Goal: Task Accomplishment & Management: Use online tool/utility

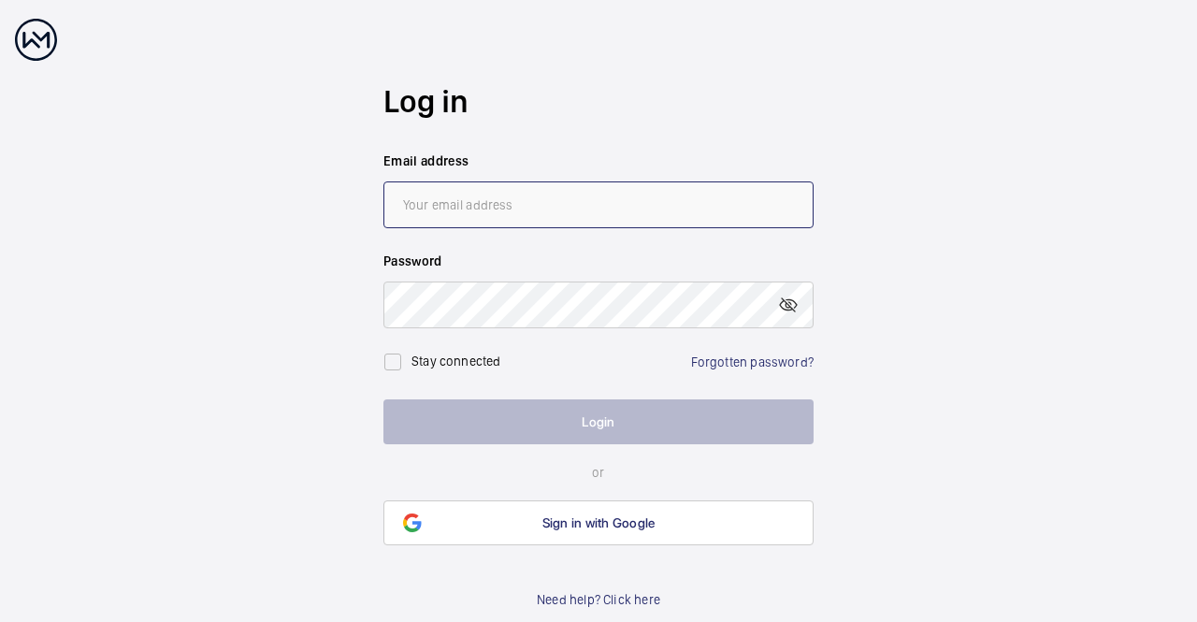
click at [489, 215] on input "email" at bounding box center [598, 204] width 430 height 47
type input "[EMAIL_ADDRESS][DOMAIN_NAME]"
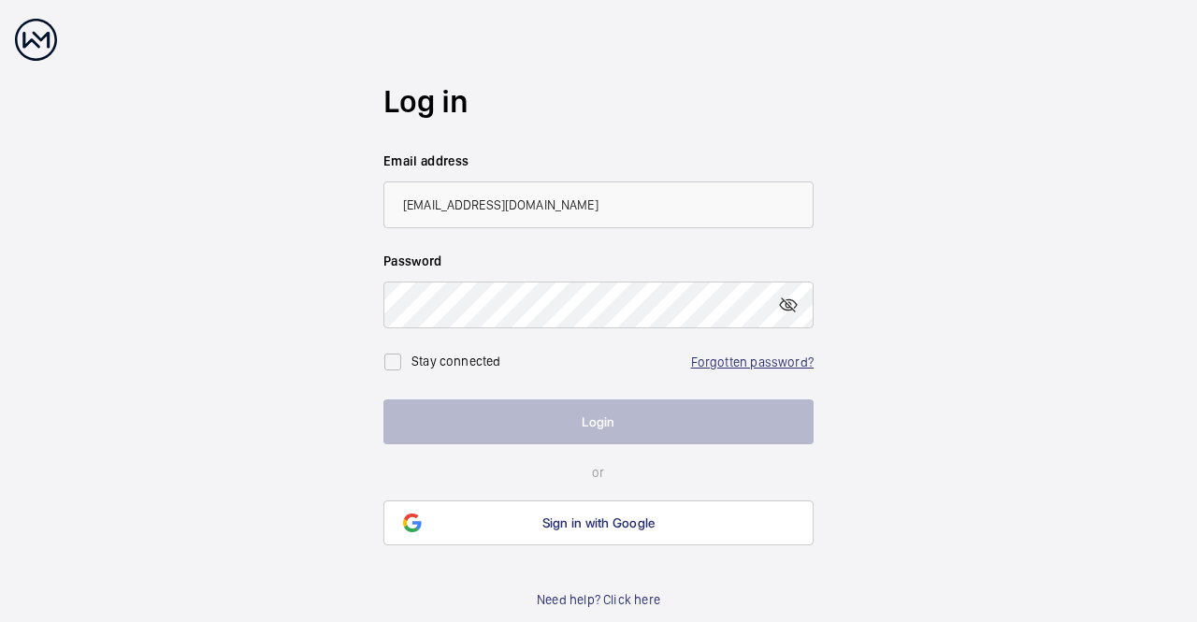
click at [732, 361] on link "Forgotten password?" at bounding box center [752, 361] width 122 height 15
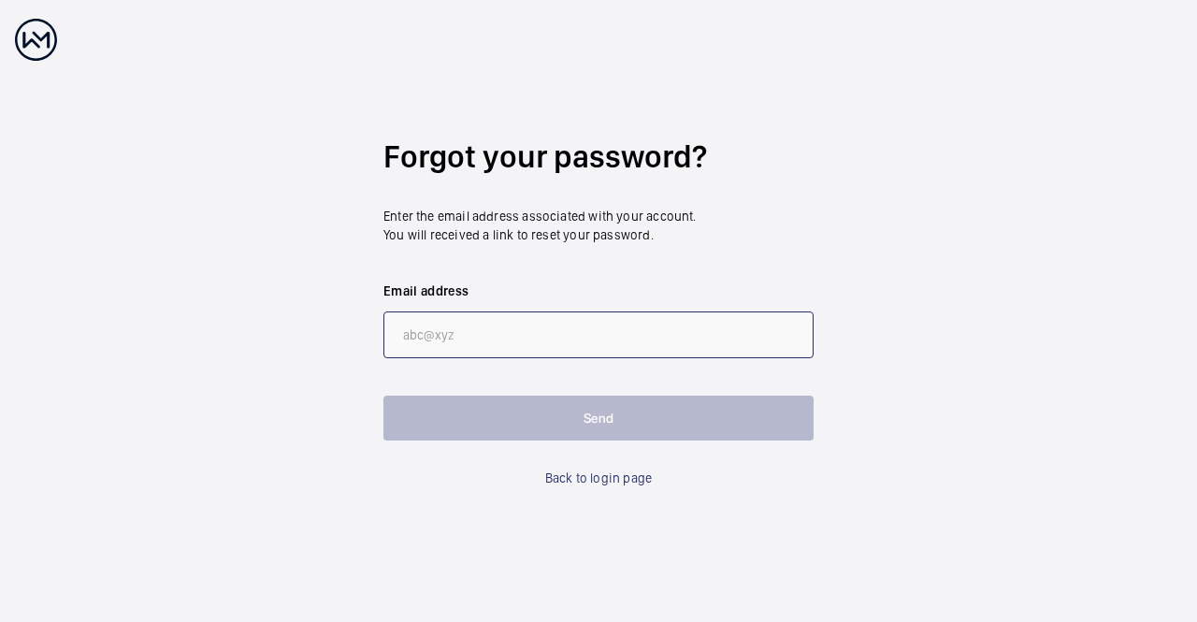
click at [481, 342] on input "email" at bounding box center [598, 334] width 430 height 47
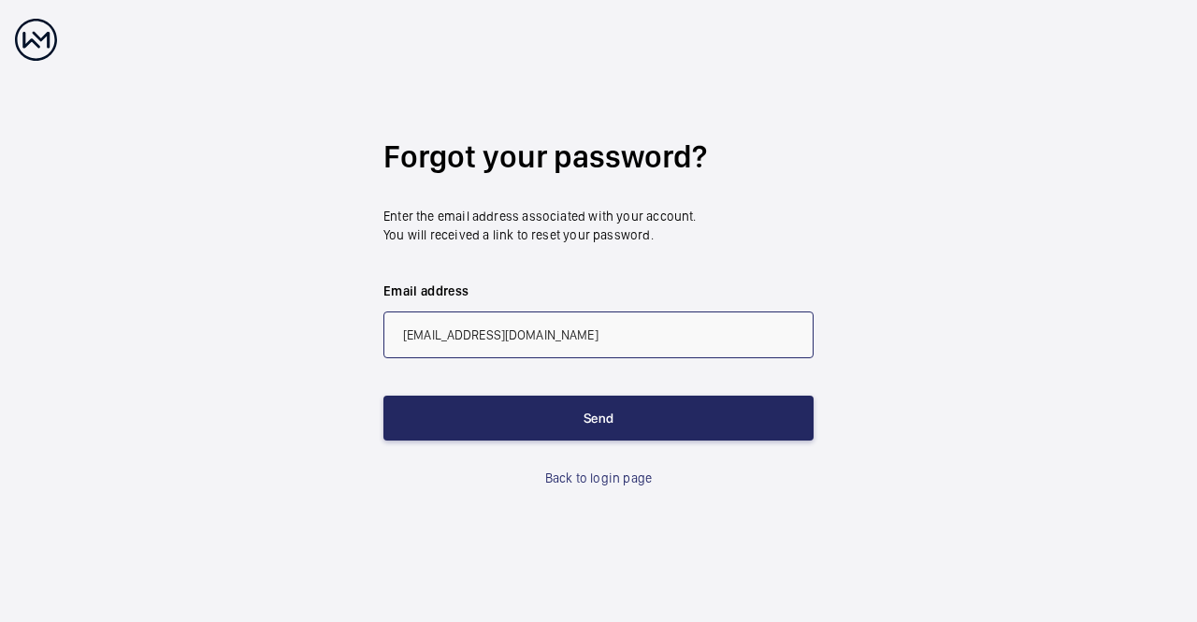
type input "[EMAIL_ADDRESS][DOMAIN_NAME]"
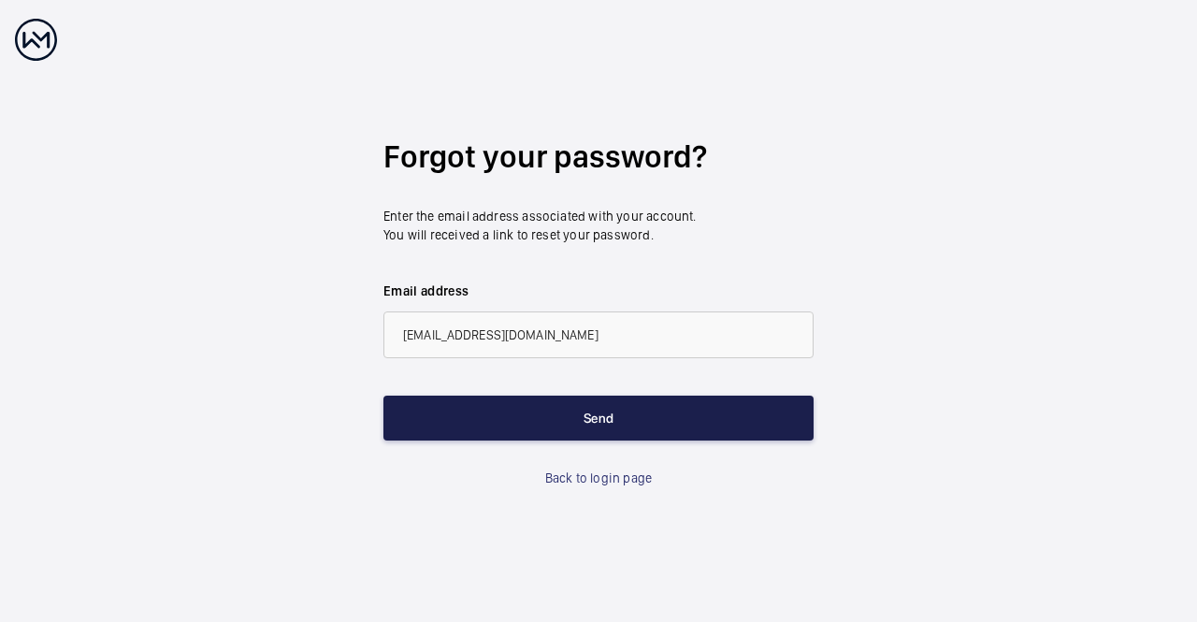
click at [601, 420] on button "Send" at bounding box center [598, 418] width 430 height 45
click at [603, 425] on button "Send" at bounding box center [598, 418] width 430 height 45
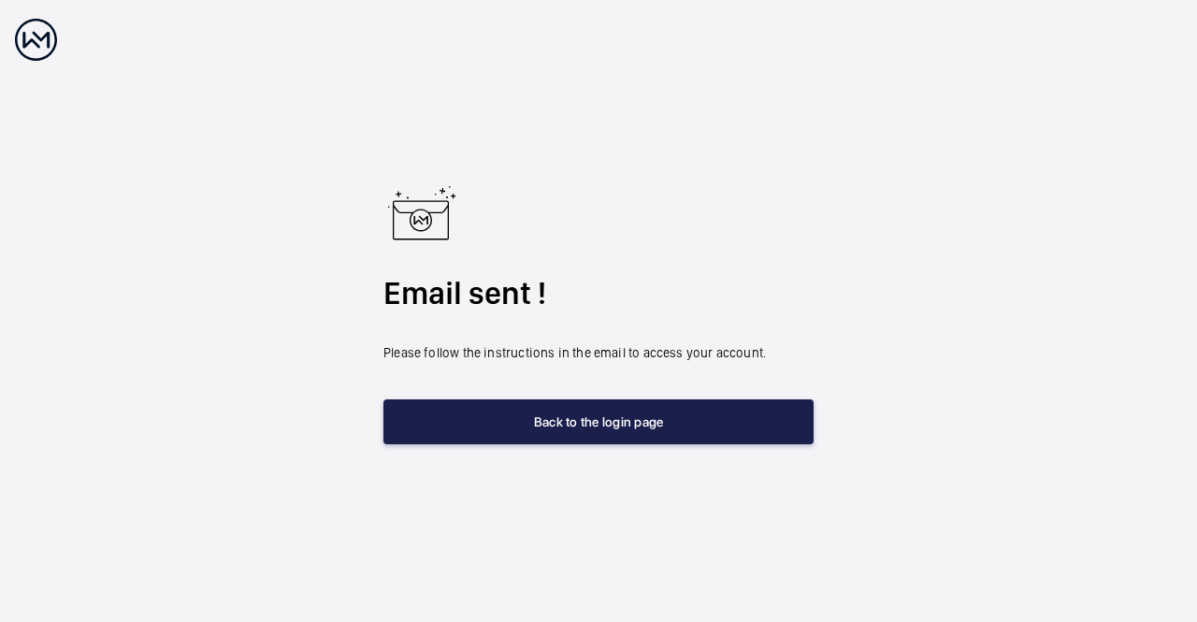
click at [629, 423] on button "Back to the login page" at bounding box center [598, 421] width 430 height 45
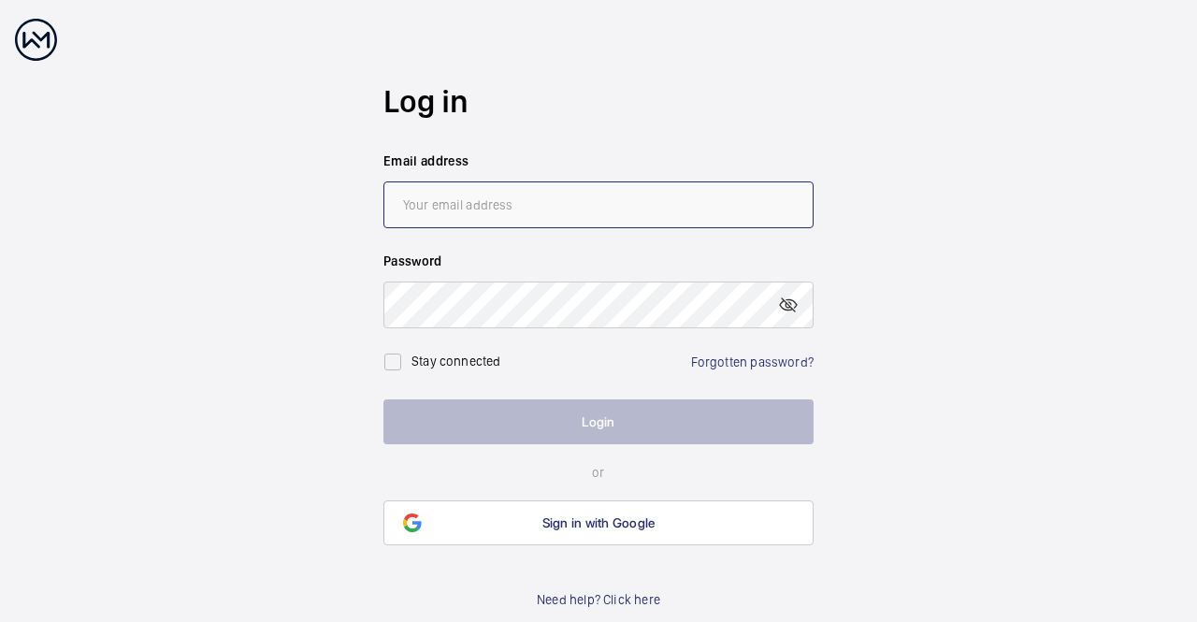
click at [435, 204] on input "email" at bounding box center [598, 204] width 430 height 47
type input "[EMAIL_ADDRESS][DOMAIN_NAME]"
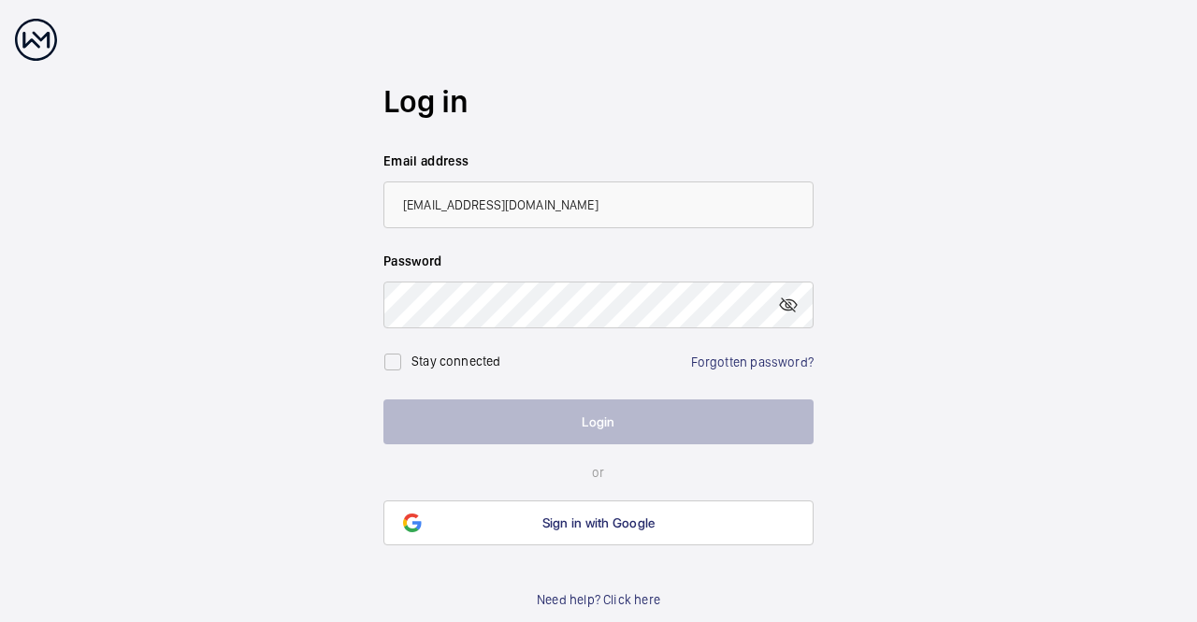
click at [953, 317] on wm-front-auth-container "Log in Email address [EMAIL_ADDRESS][DOMAIN_NAME] Password Stay connected Forgo…" at bounding box center [598, 313] width 1197 height 627
drag, startPoint x: 194, startPoint y: 1, endPoint x: 665, endPoint y: 102, distance: 482.0
click at [665, 102] on h2 "Log in" at bounding box center [598, 101] width 430 height 44
click at [986, 417] on wm-front-auth-container "Log in Email address [EMAIL_ADDRESS][DOMAIN_NAME] Password Stay connected Forgo…" at bounding box center [598, 313] width 1197 height 627
drag, startPoint x: 1136, startPoint y: 0, endPoint x: 774, endPoint y: 53, distance: 365.8
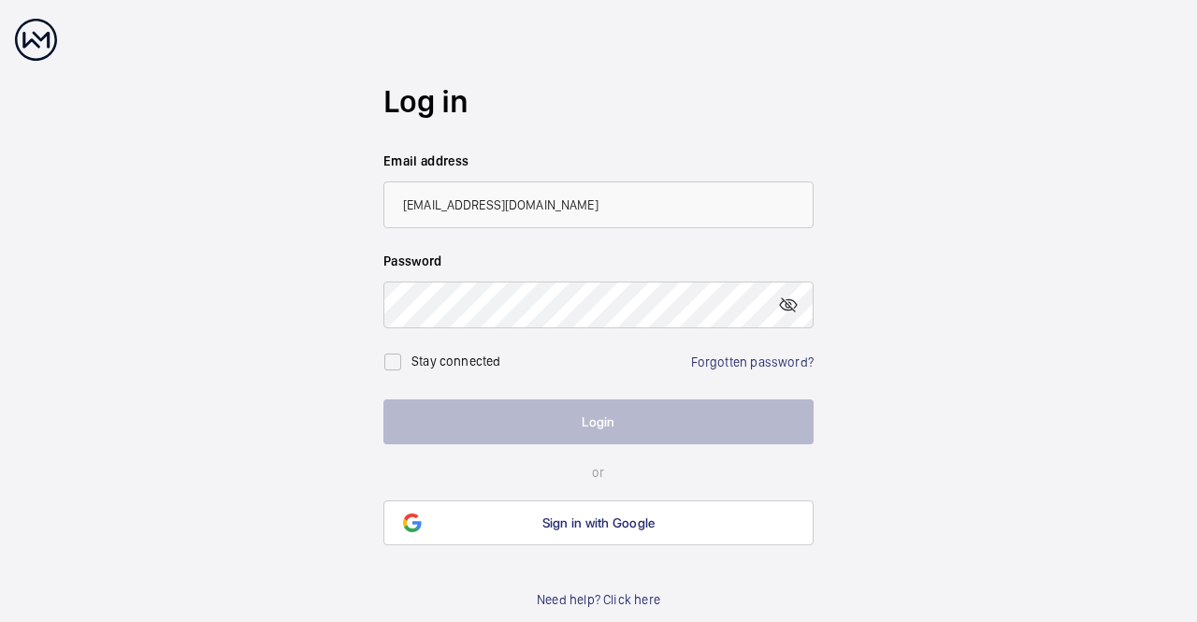
click at [774, 53] on form "Log in Email address [EMAIL_ADDRESS][DOMAIN_NAME] Password Stay connected Forgo…" at bounding box center [598, 272] width 430 height 545
drag, startPoint x: 1180, startPoint y: 0, endPoint x: 722, endPoint y: 84, distance: 465.8
click at [722, 84] on h2 "Log in" at bounding box center [598, 101] width 430 height 44
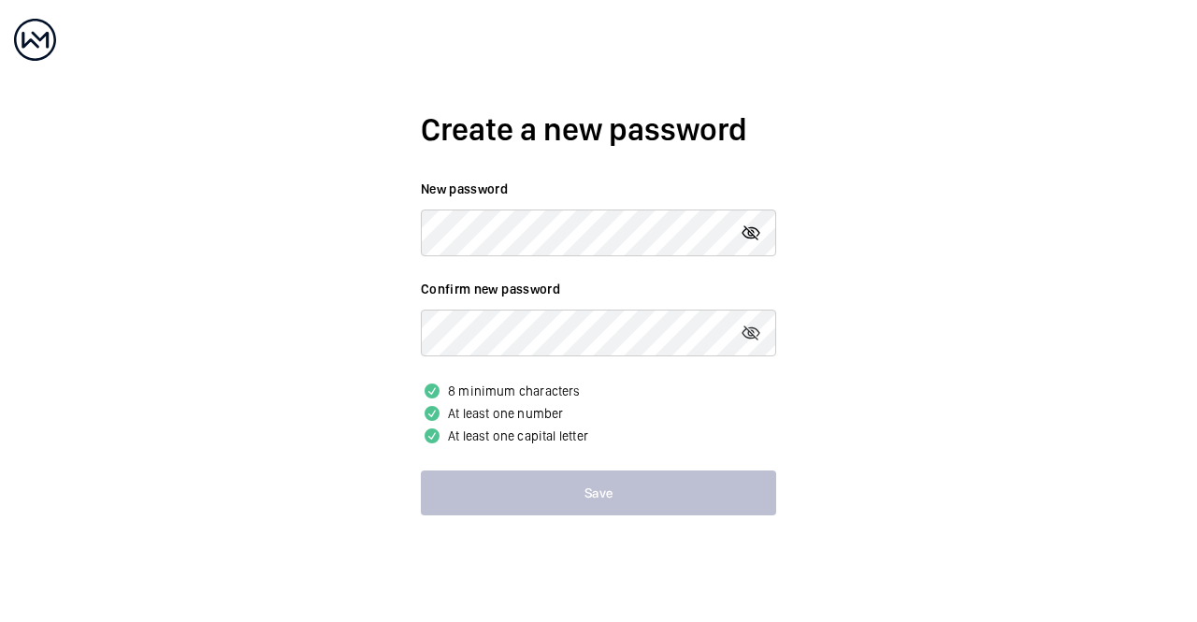
click at [756, 238] on mat-icon at bounding box center [751, 233] width 22 height 22
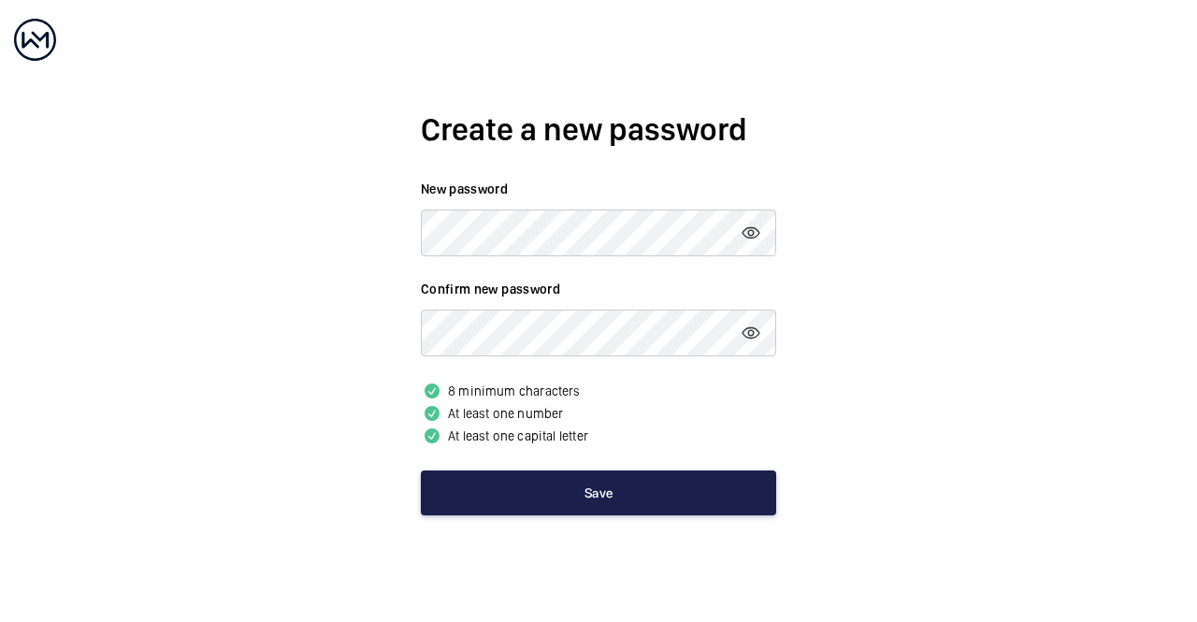
click at [604, 495] on button "Save" at bounding box center [598, 492] width 355 height 45
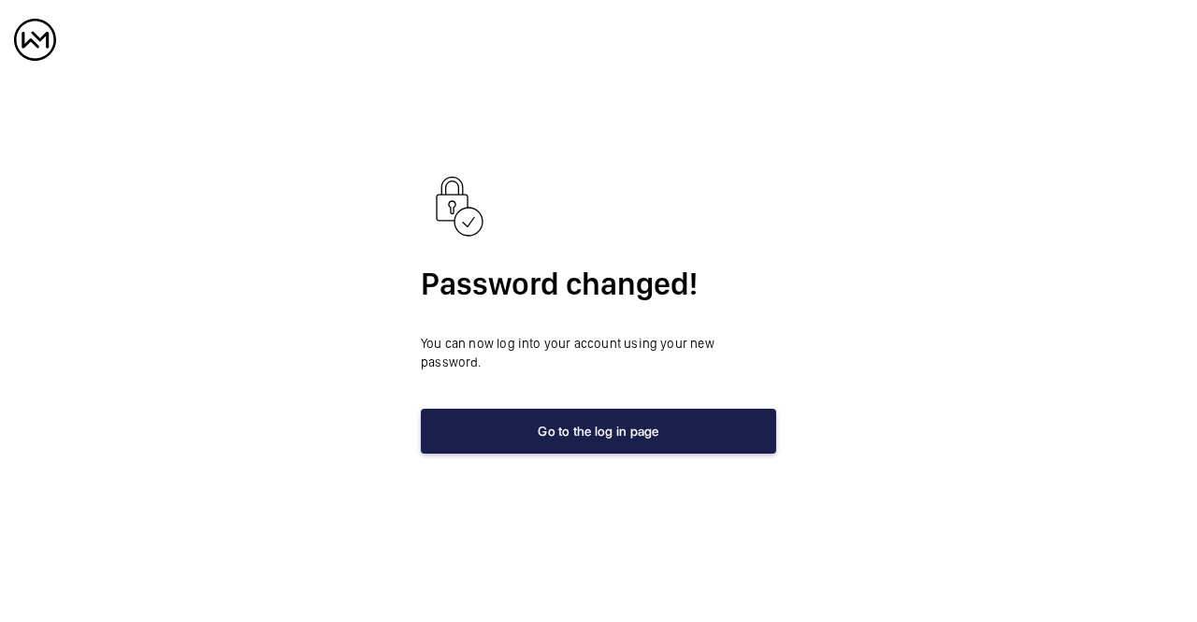
click at [596, 431] on button "Go to the log in page" at bounding box center [598, 431] width 355 height 45
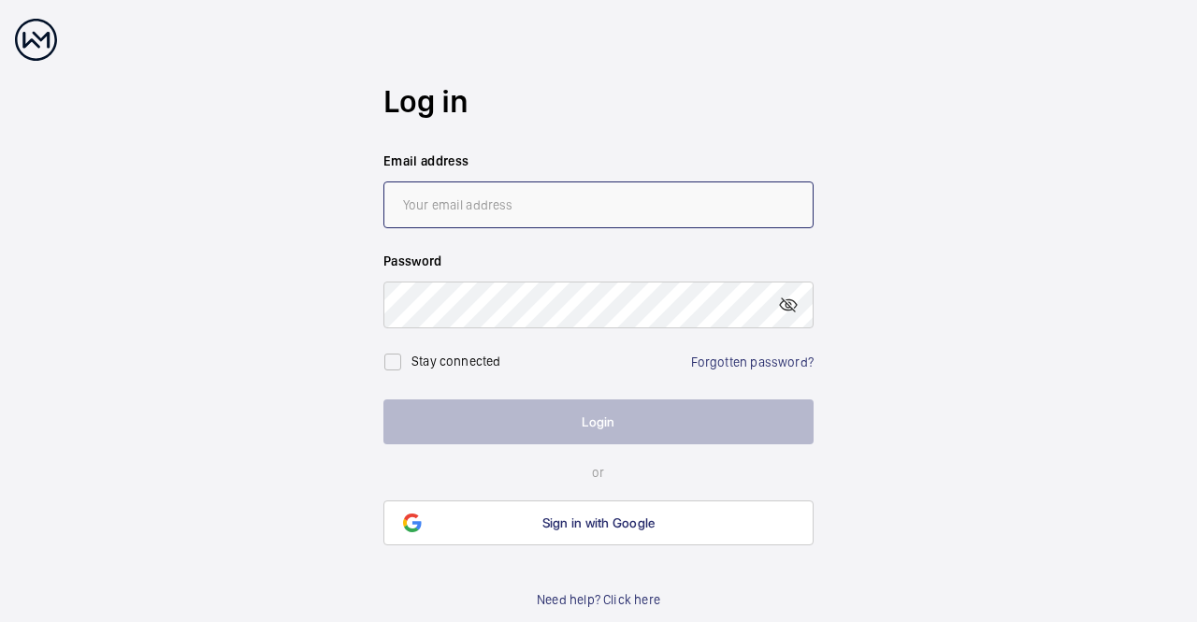
click at [442, 210] on input "email" at bounding box center [598, 204] width 430 height 47
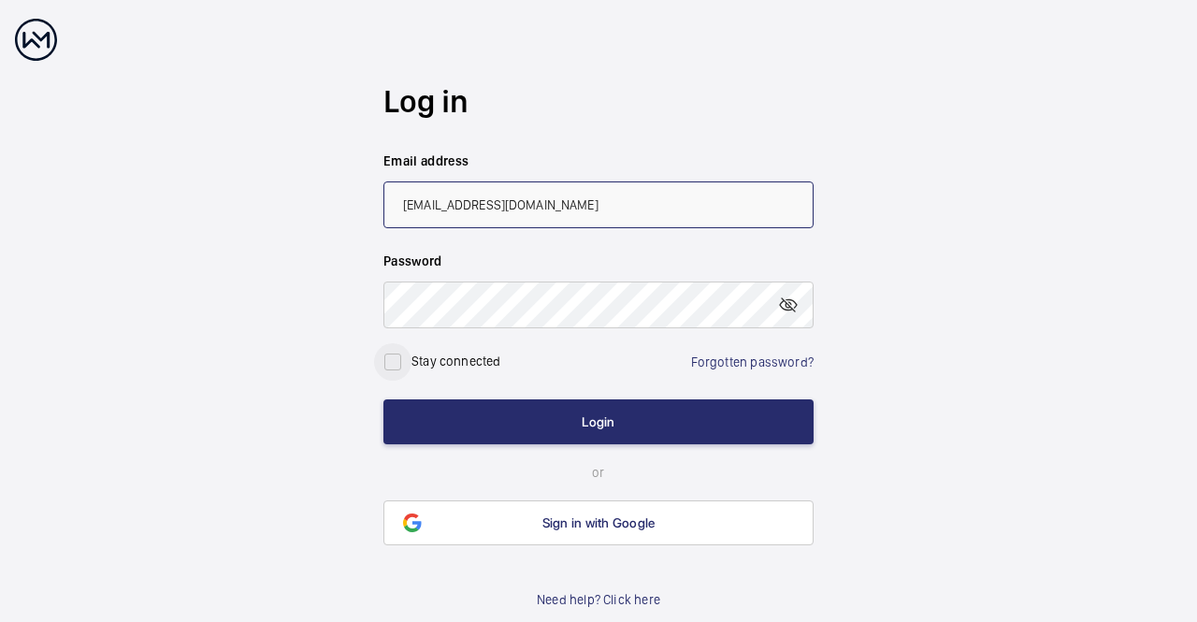
type input "[EMAIL_ADDRESS][DOMAIN_NAME]"
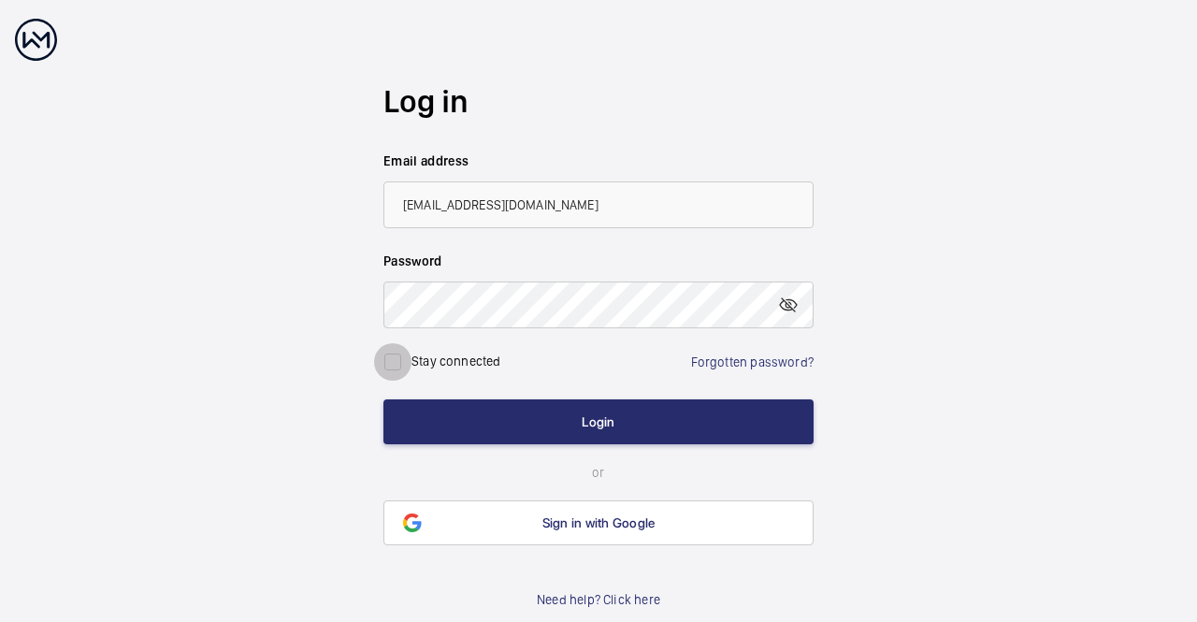
click at [392, 364] on input "checkbox" at bounding box center [392, 361] width 37 height 37
checkbox input "true"
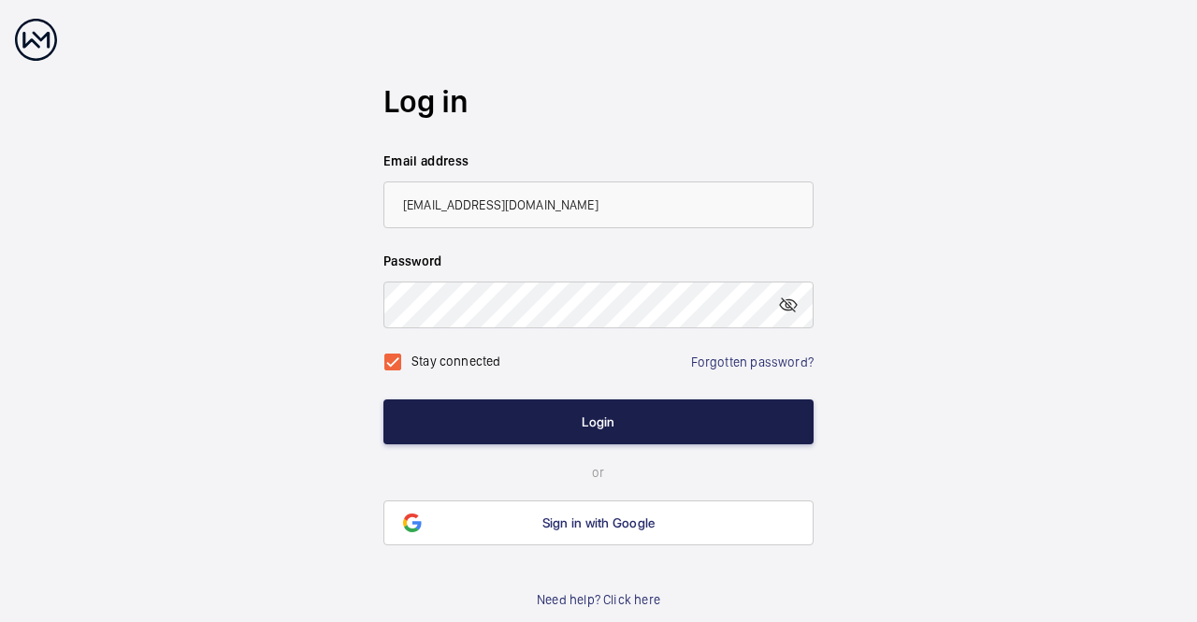
click at [601, 420] on button "Login" at bounding box center [598, 421] width 430 height 45
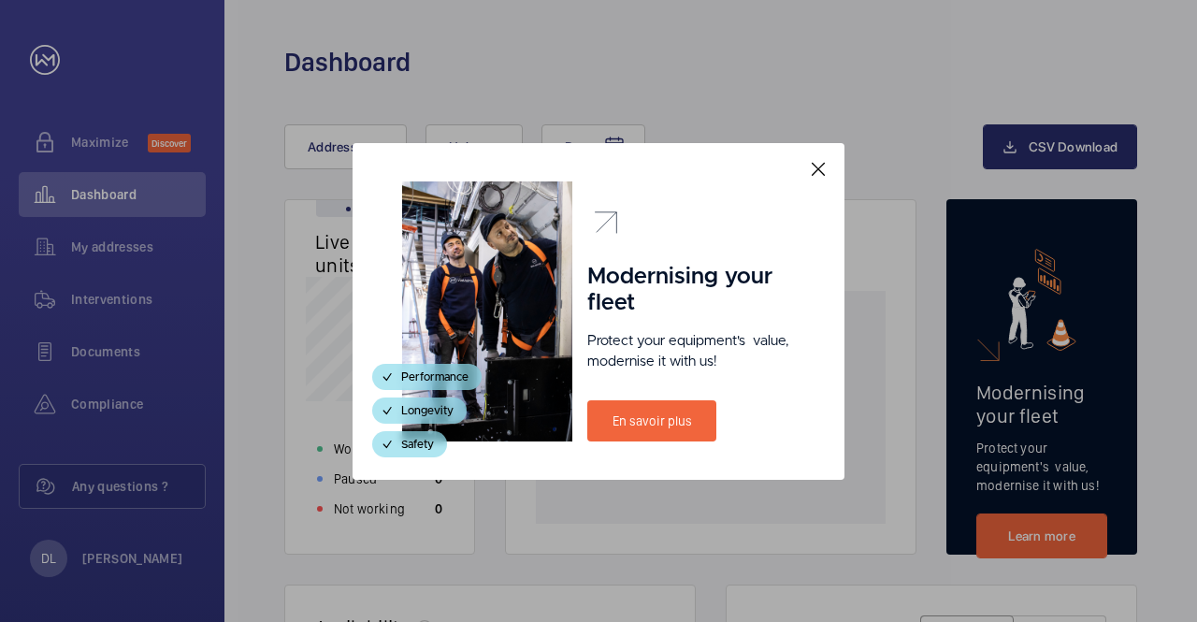
click at [813, 171] on mat-icon at bounding box center [818, 169] width 22 height 22
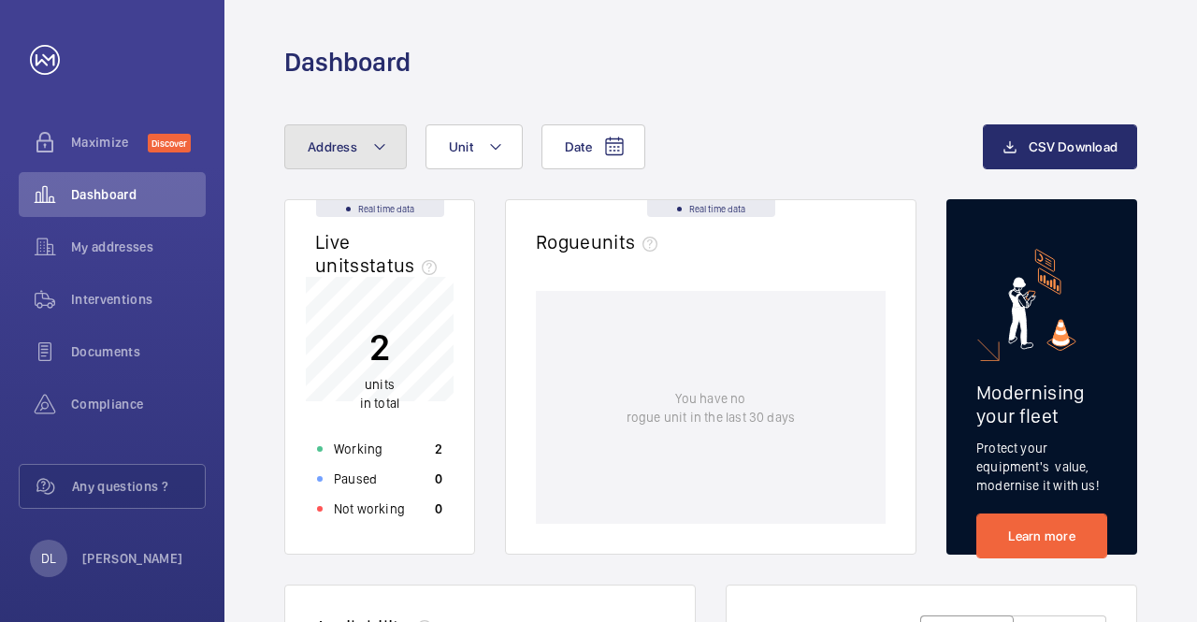
click at [381, 146] on mat-icon at bounding box center [379, 147] width 15 height 22
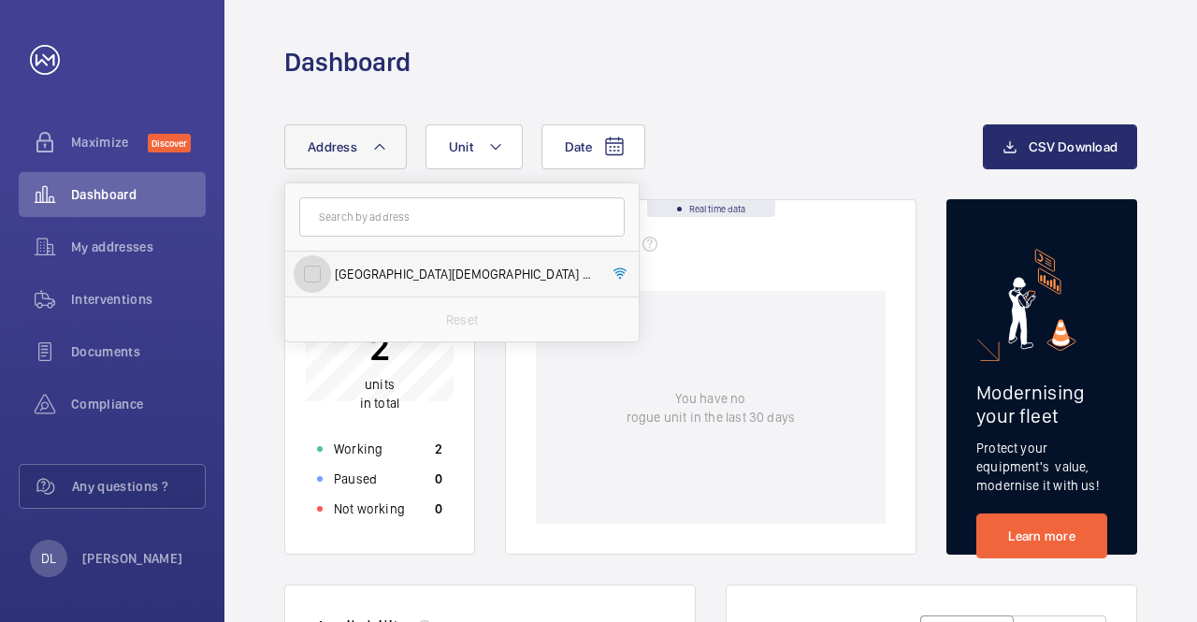
click at [314, 271] on input "[GEOGRAPHIC_DATA][DEMOGRAPHIC_DATA] - [GEOGRAPHIC_DATA][DEMOGRAPHIC_DATA], [GEO…" at bounding box center [312, 273] width 37 height 37
checkbox input "true"
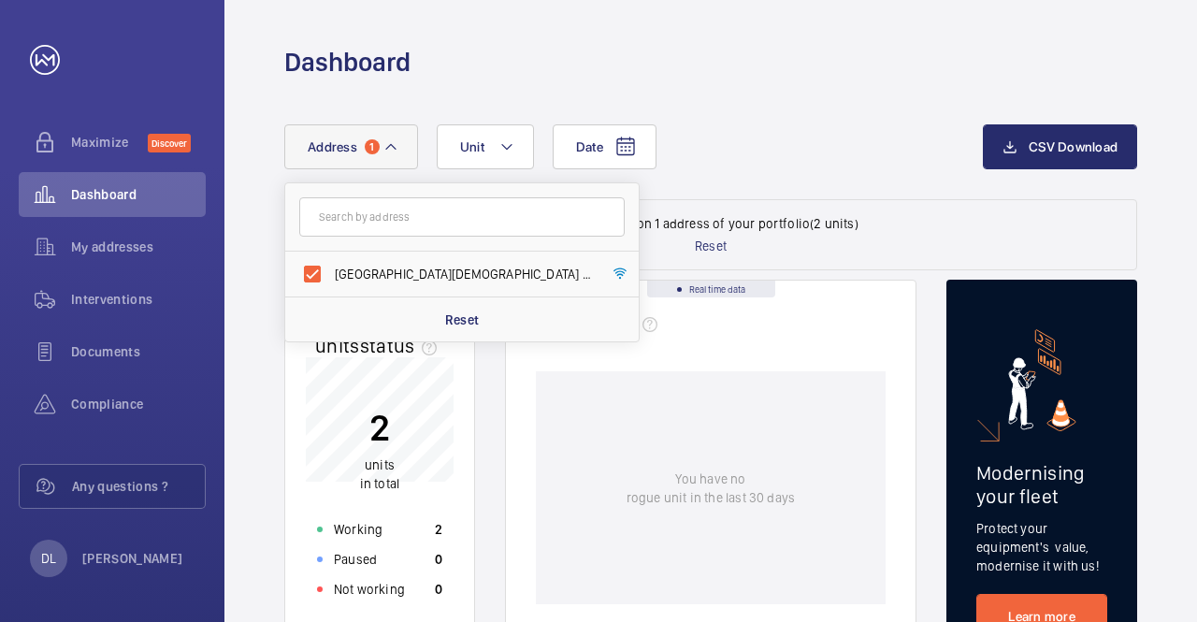
click at [730, 348] on div "Rogue units" at bounding box center [711, 331] width 350 height 42
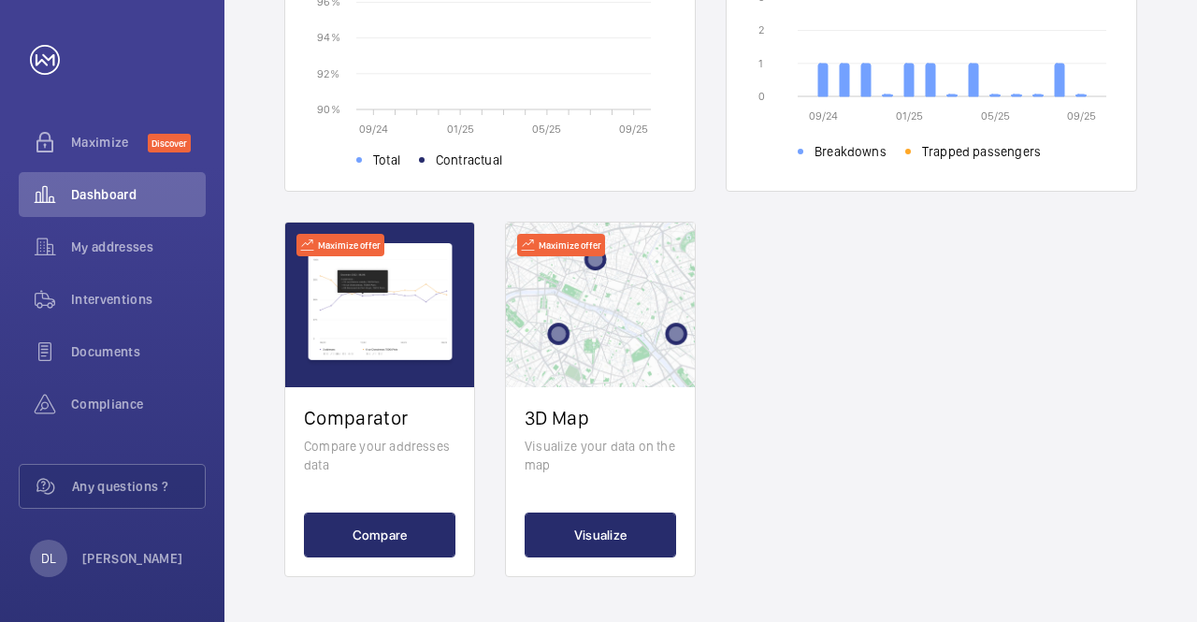
scroll to position [361, 0]
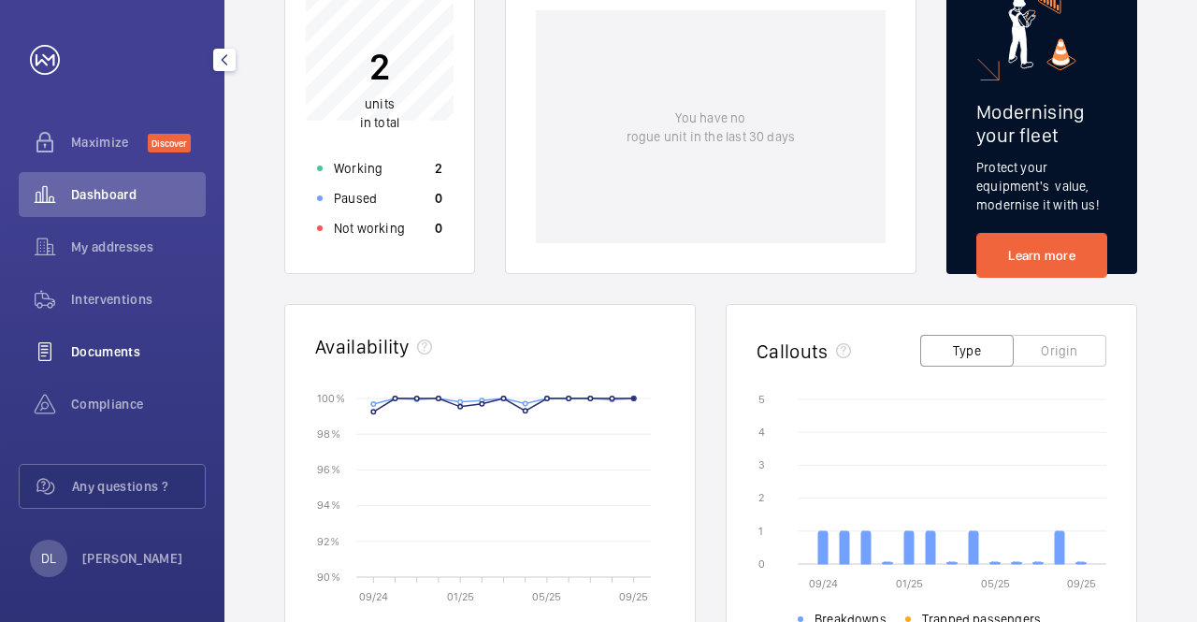
click at [116, 350] on span "Documents" at bounding box center [138, 351] width 135 height 19
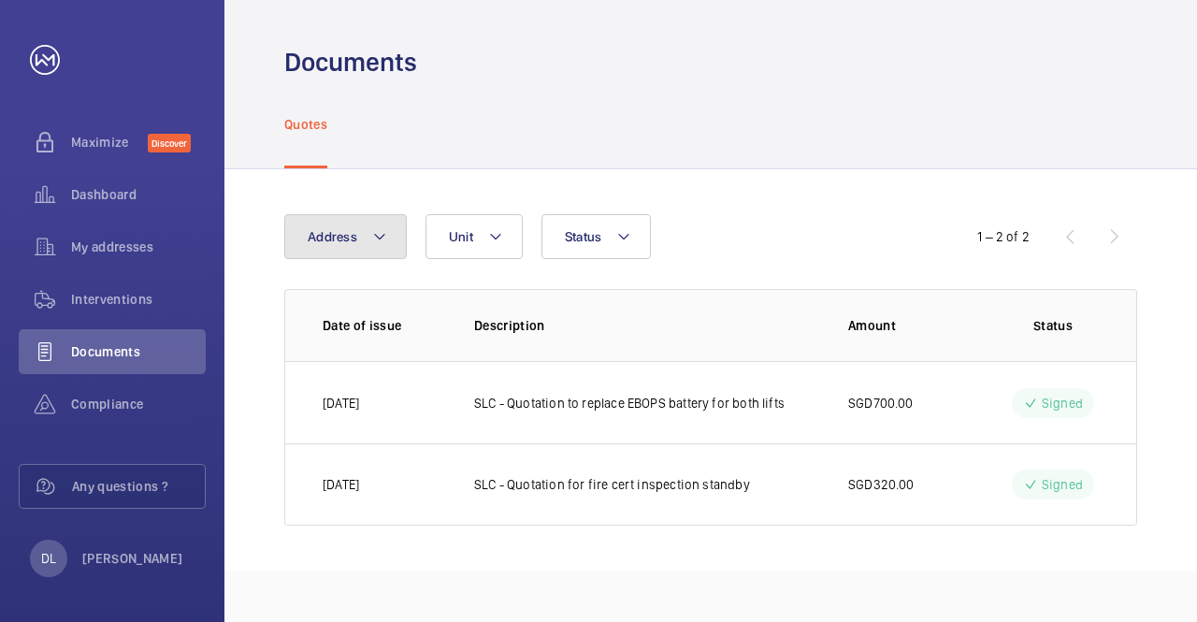
click at [381, 237] on mat-icon at bounding box center [379, 236] width 15 height 22
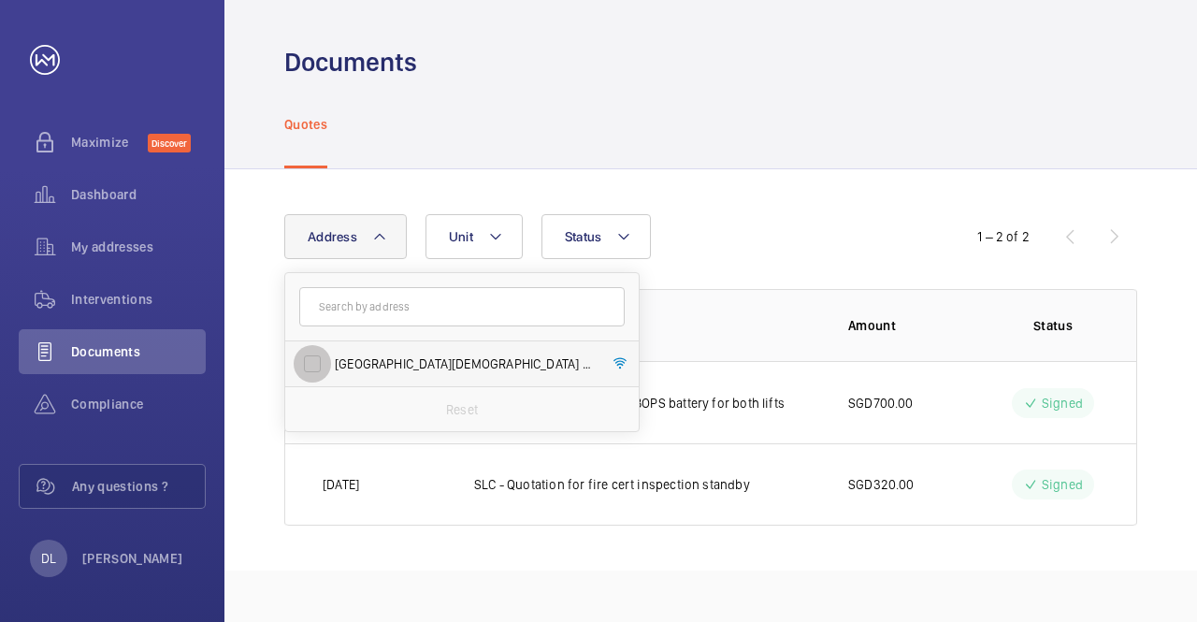
click at [326, 367] on input "[GEOGRAPHIC_DATA][DEMOGRAPHIC_DATA] - [GEOGRAPHIC_DATA][DEMOGRAPHIC_DATA], [GEO…" at bounding box center [312, 363] width 37 height 37
checkbox input "true"
click at [638, 229] on mat-icon at bounding box center [634, 236] width 15 height 22
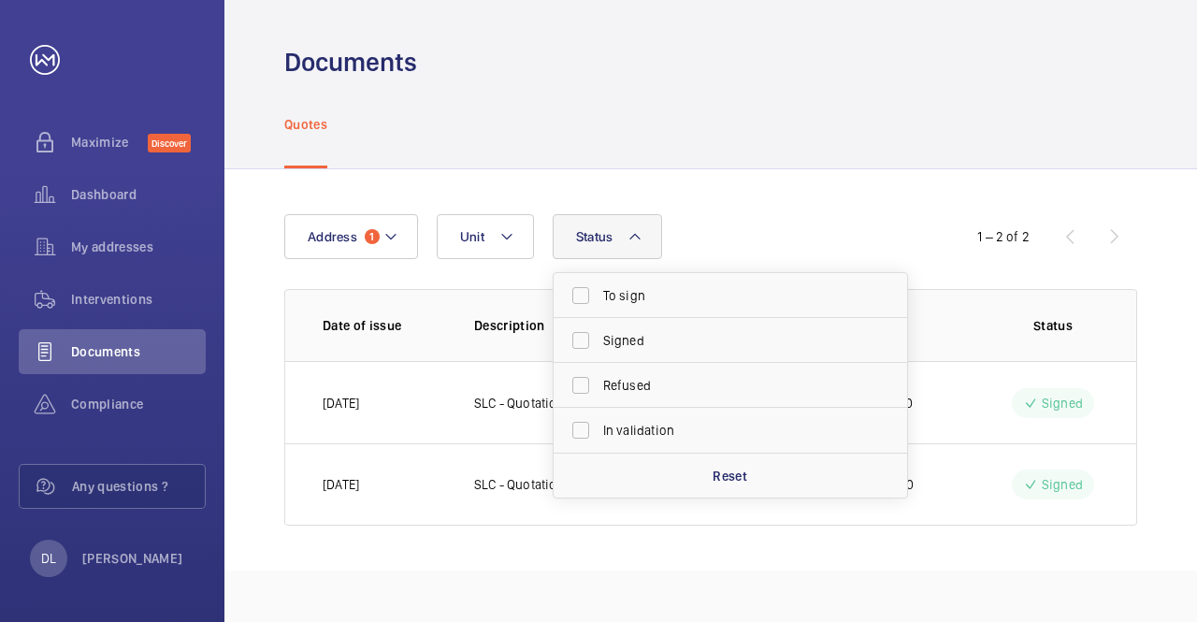
click at [758, 225] on div "Address 1 Unit Status To sign Signed Refused In validation Reset" at bounding box center [598, 236] width 628 height 45
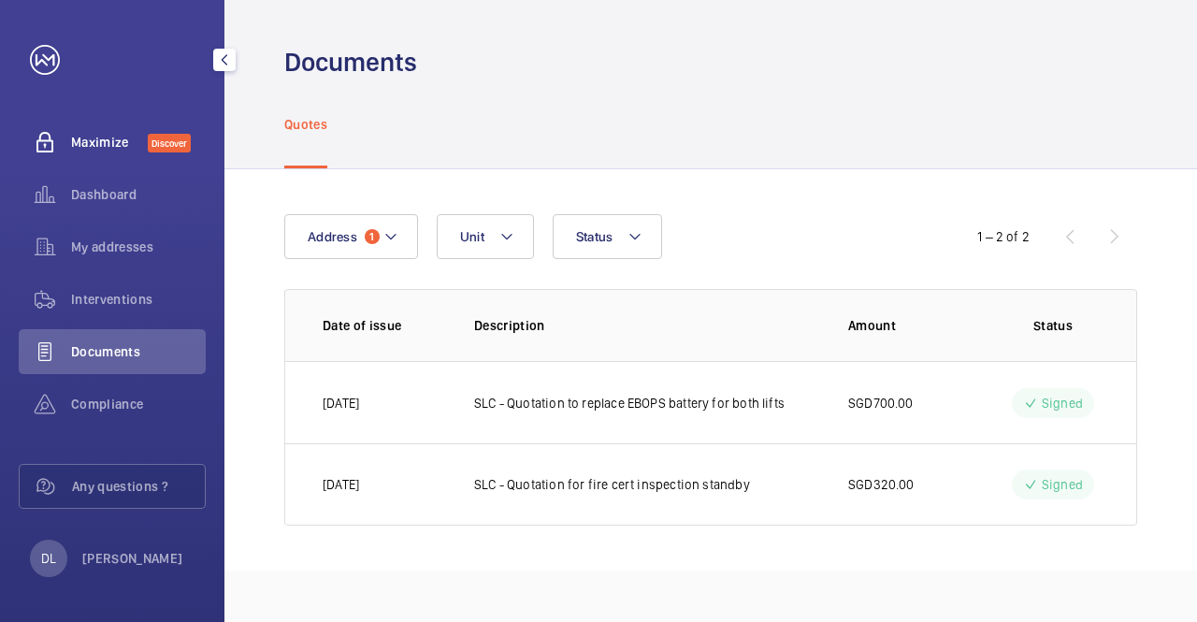
click at [108, 147] on span "Maximize" at bounding box center [109, 142] width 77 height 19
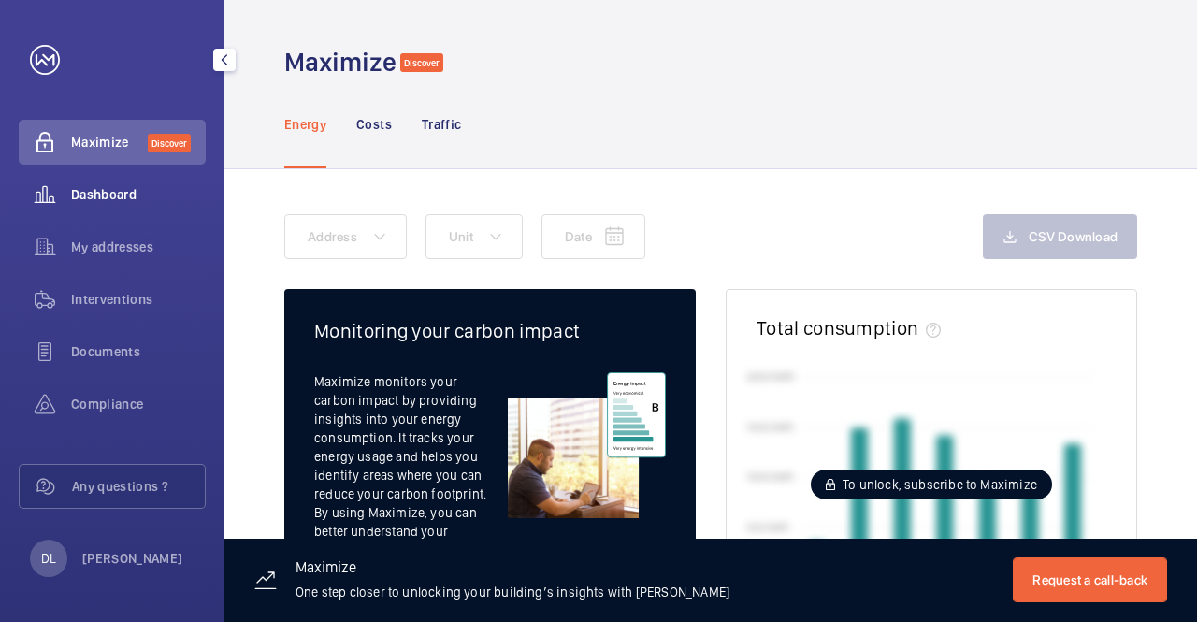
click at [101, 194] on span "Dashboard" at bounding box center [138, 194] width 135 height 19
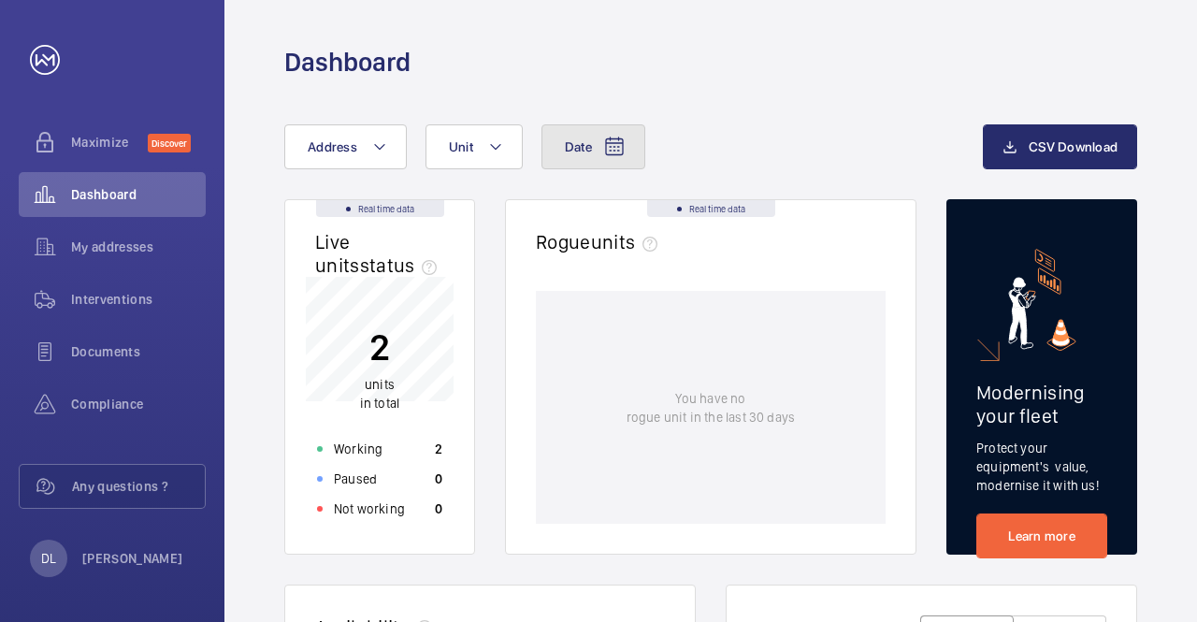
click at [619, 152] on mat-icon at bounding box center [614, 147] width 22 height 22
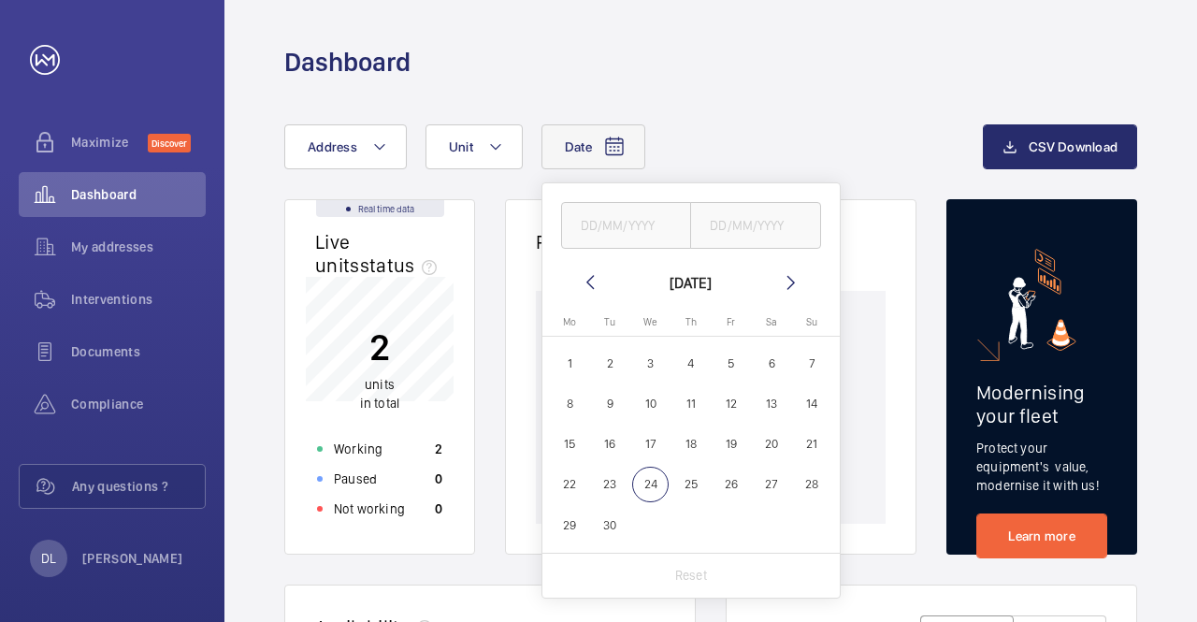
click at [585, 281] on mat-icon at bounding box center [590, 282] width 22 height 22
click at [788, 279] on mat-icon at bounding box center [791, 282] width 22 height 22
click at [875, 266] on div "Rogue units" at bounding box center [711, 251] width 350 height 42
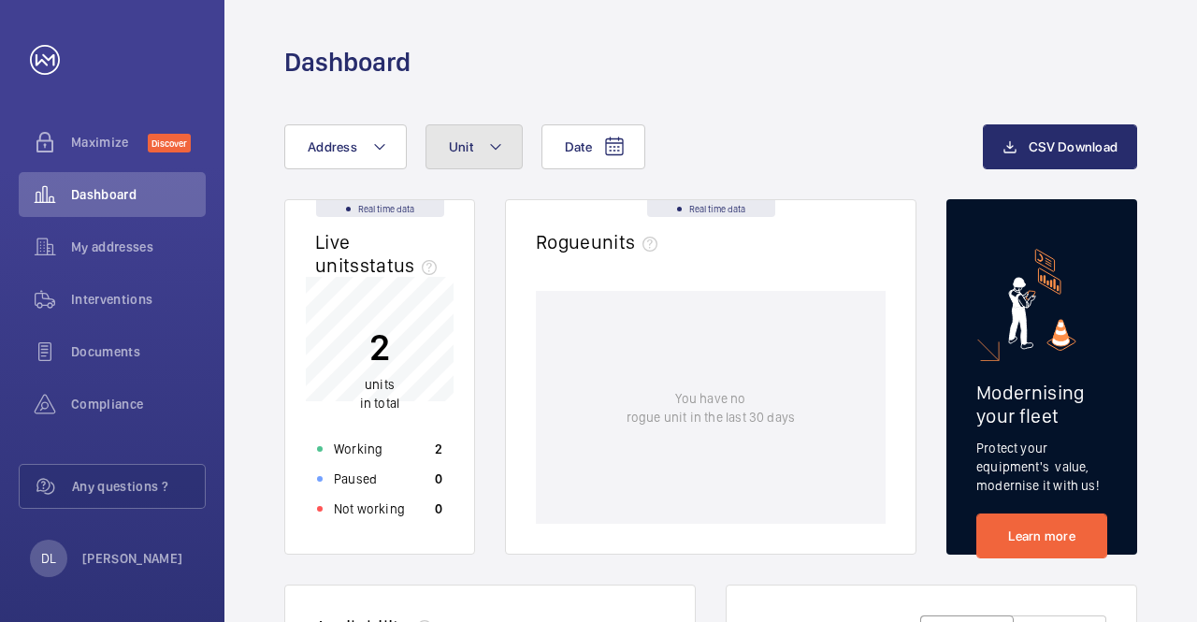
click at [502, 143] on button "Unit" at bounding box center [473, 146] width 97 height 45
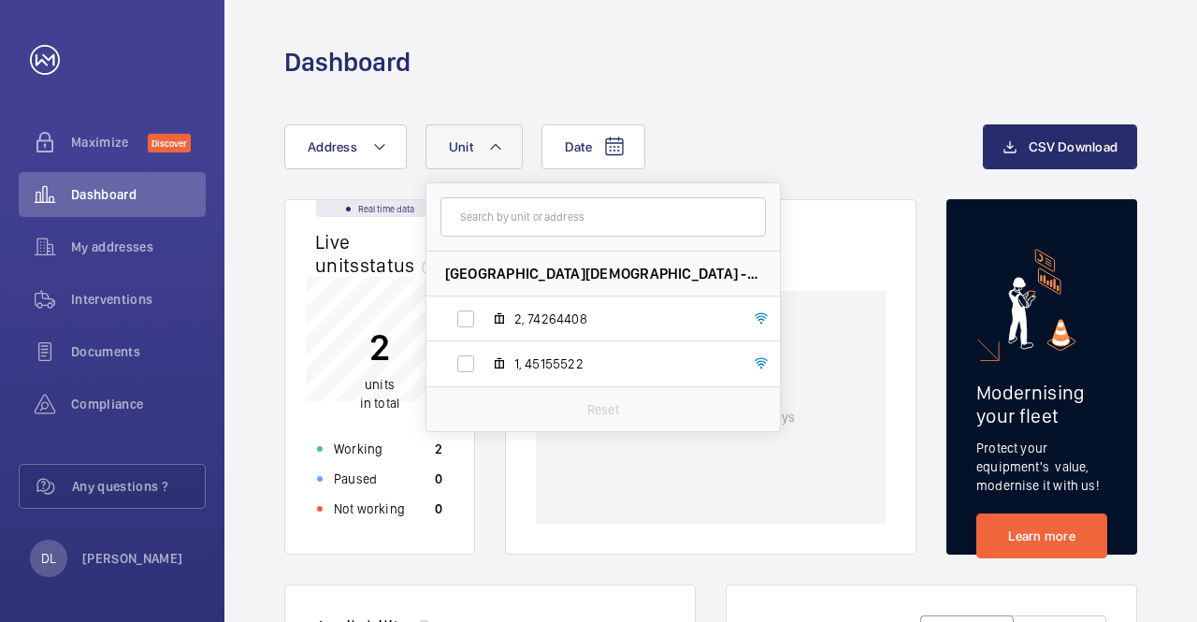
click at [516, 73] on div "Dashboard" at bounding box center [710, 62] width 853 height 35
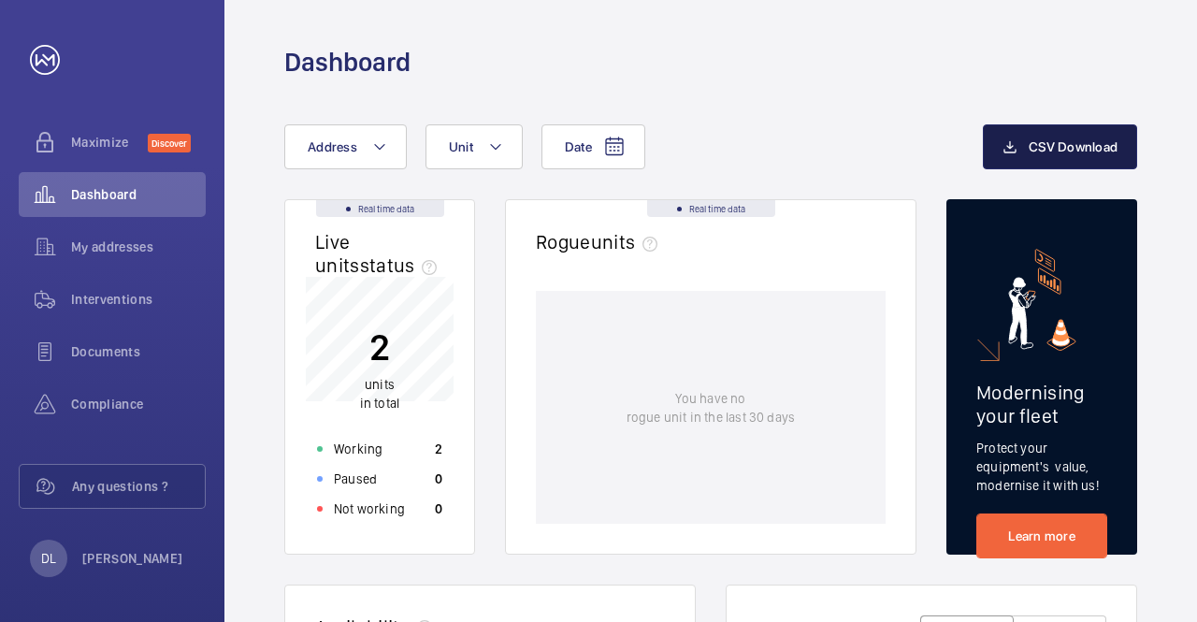
click at [1089, 145] on span "CSV Download" at bounding box center [1073, 146] width 89 height 15
click at [100, 402] on span "Compliance" at bounding box center [138, 404] width 135 height 19
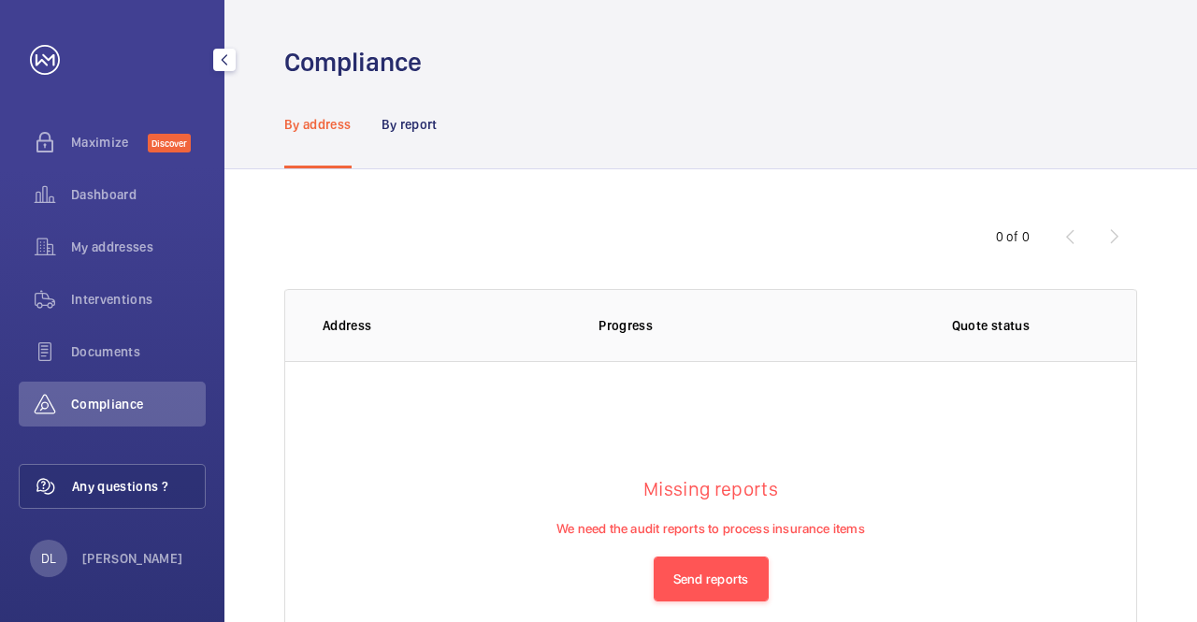
click at [96, 487] on span "Any questions ?" at bounding box center [138, 486] width 133 height 19
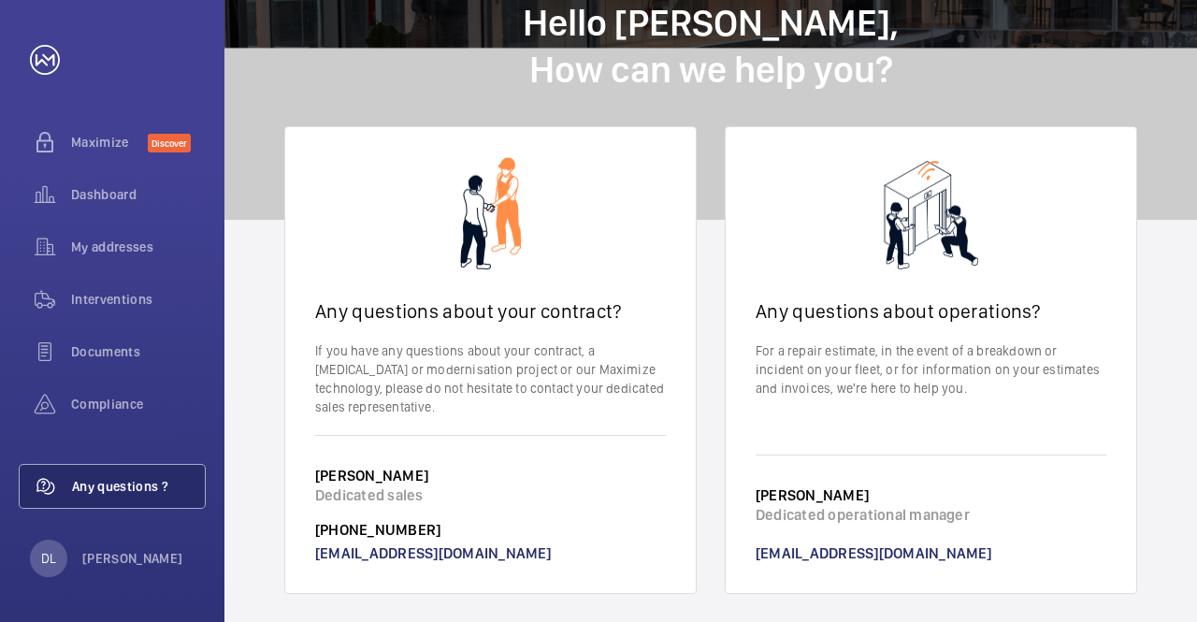
scroll to position [74, 0]
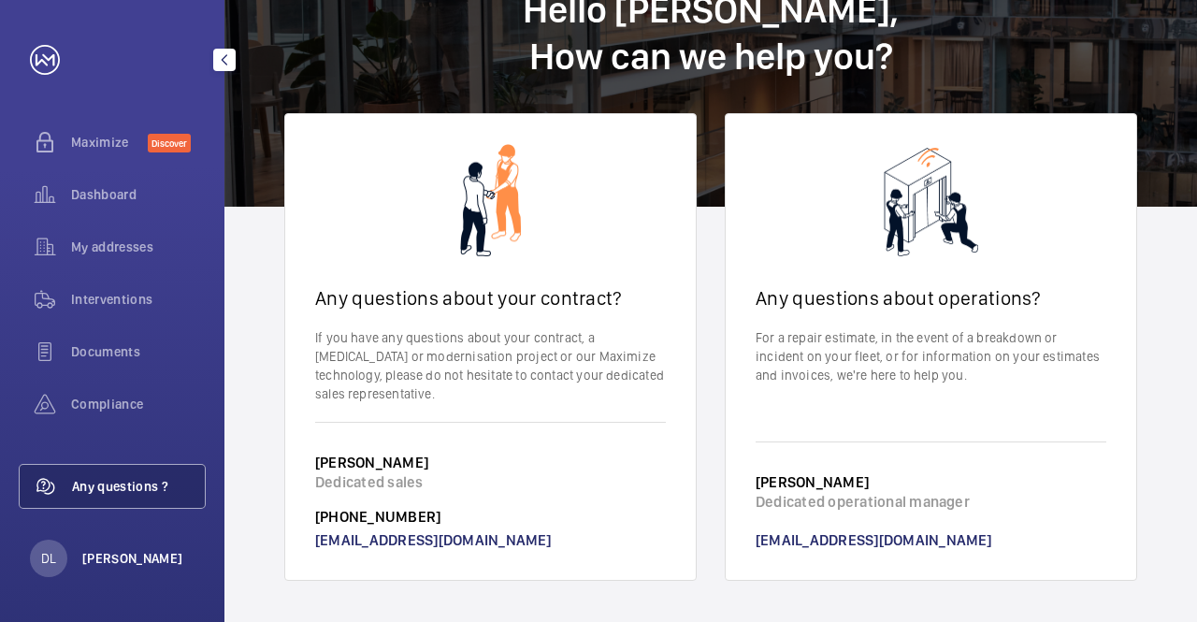
click at [104, 556] on p "[PERSON_NAME]" at bounding box center [132, 558] width 101 height 19
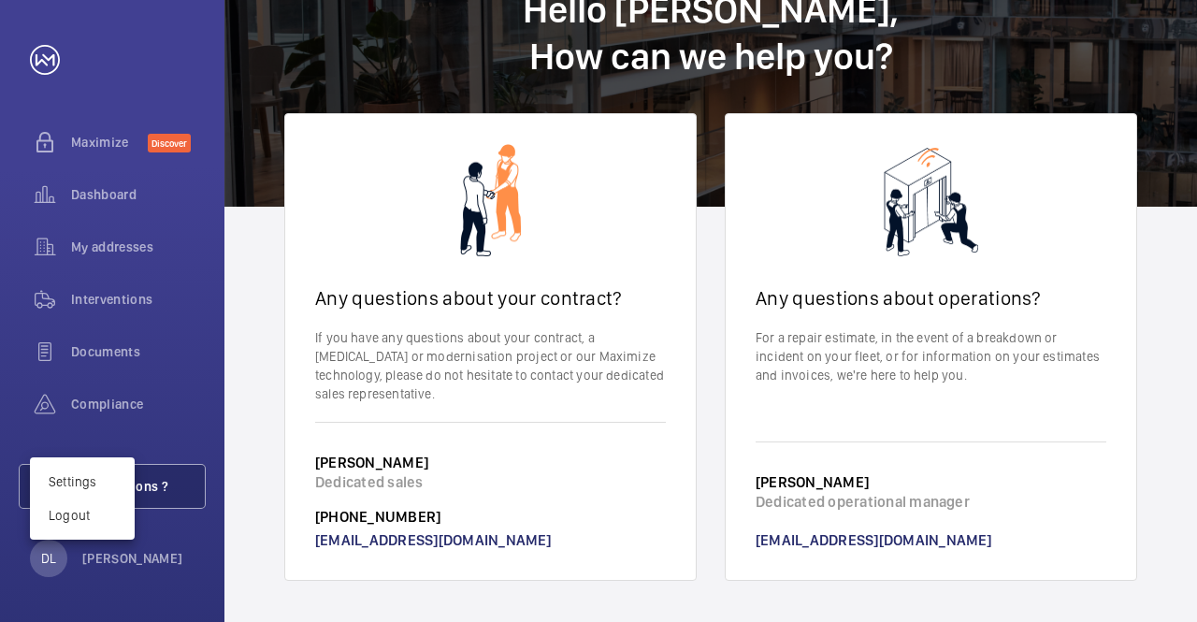
click at [106, 140] on div at bounding box center [598, 311] width 1197 height 622
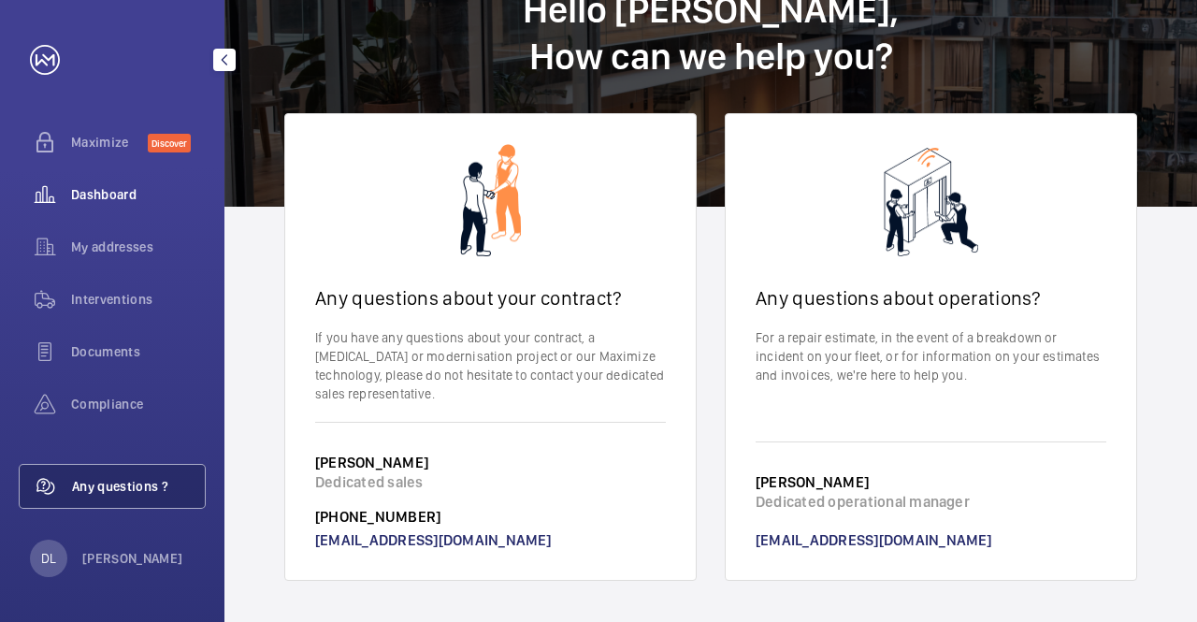
click at [105, 194] on span "Dashboard" at bounding box center [138, 194] width 135 height 19
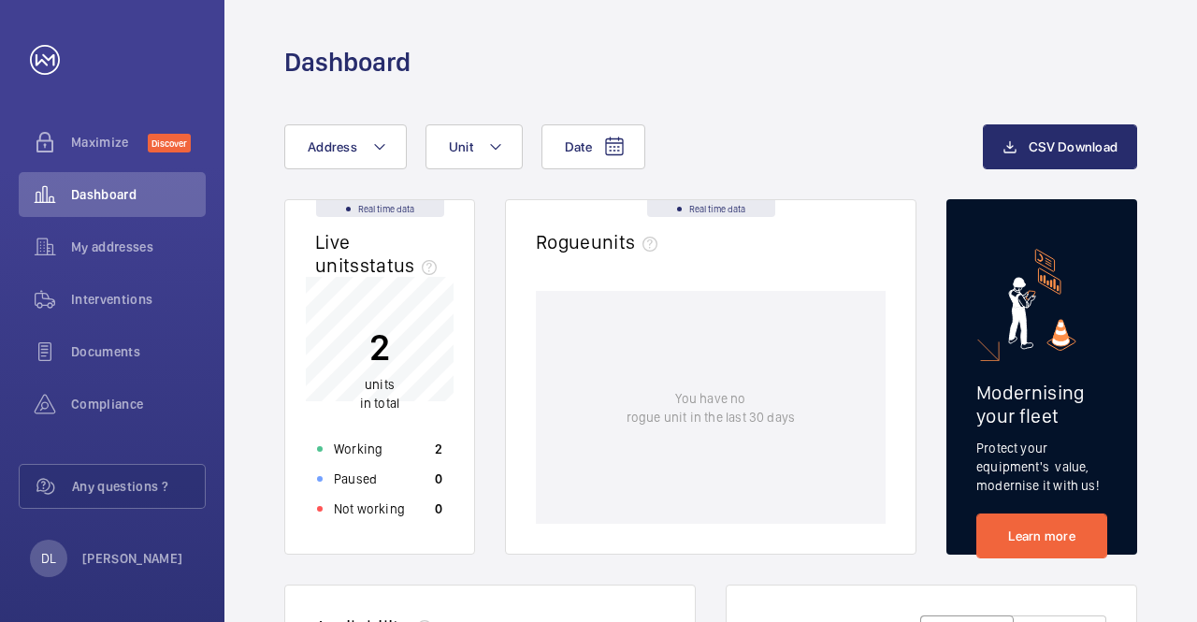
click at [389, 352] on p "2" at bounding box center [379, 347] width 39 height 47
click at [366, 352] on p "2" at bounding box center [379, 347] width 39 height 47
click at [377, 146] on mat-icon at bounding box center [379, 147] width 15 height 22
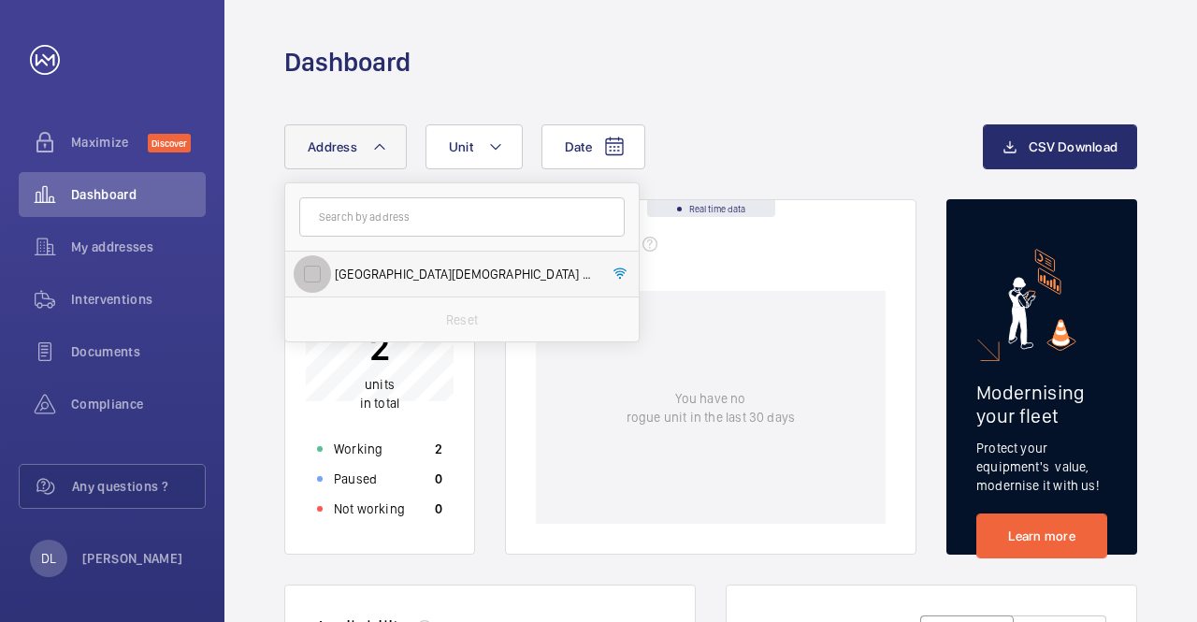
click at [315, 274] on input "[GEOGRAPHIC_DATA][DEMOGRAPHIC_DATA] - [GEOGRAPHIC_DATA][DEMOGRAPHIC_DATA], [GEO…" at bounding box center [312, 273] width 37 height 37
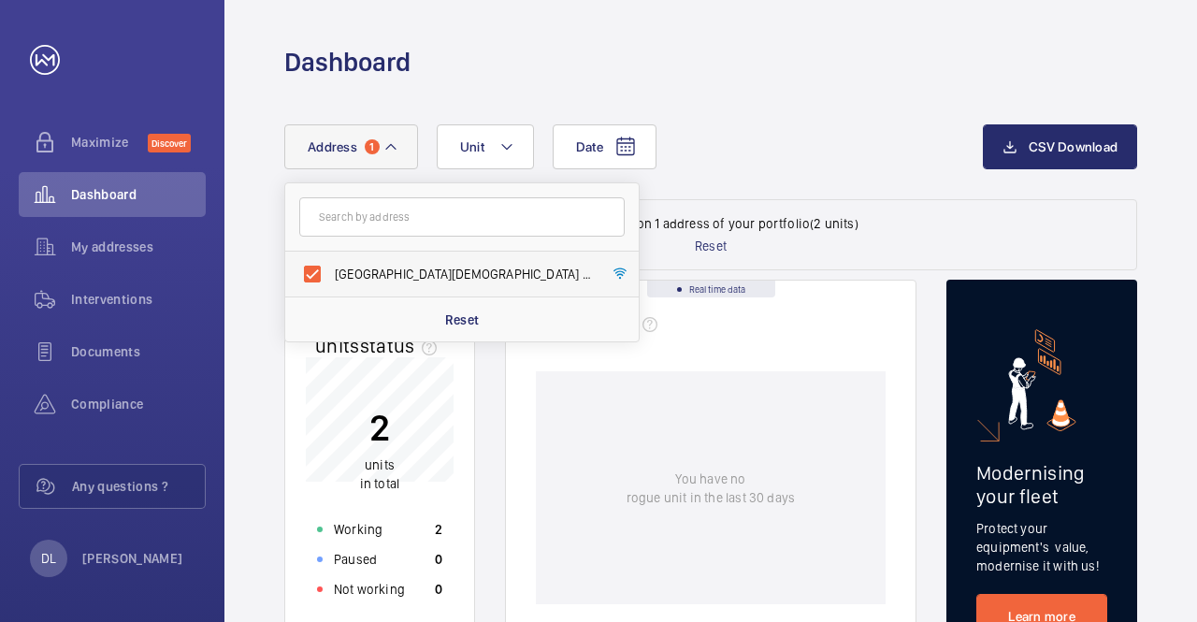
click at [478, 272] on span "[GEOGRAPHIC_DATA][DEMOGRAPHIC_DATA] - [GEOGRAPHIC_DATA][DEMOGRAPHIC_DATA], [GEO…" at bounding box center [463, 274] width 257 height 19
click at [331, 272] on input "[GEOGRAPHIC_DATA][DEMOGRAPHIC_DATA] - [GEOGRAPHIC_DATA][DEMOGRAPHIC_DATA], [GEO…" at bounding box center [312, 273] width 37 height 37
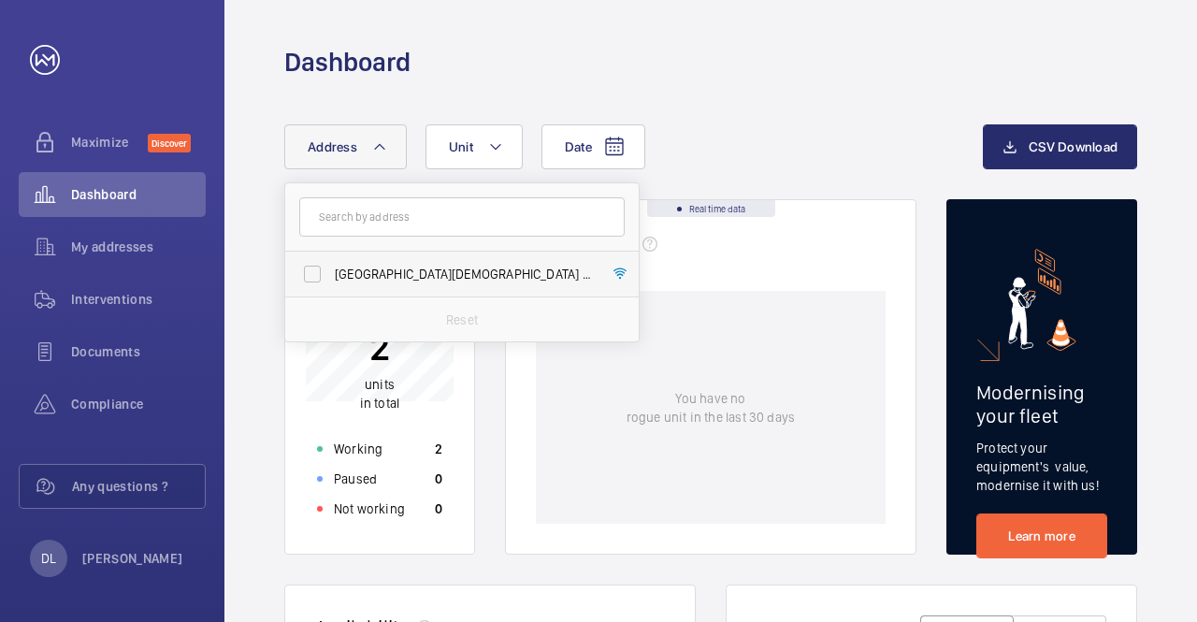
click at [478, 272] on span "[GEOGRAPHIC_DATA][DEMOGRAPHIC_DATA] - [GEOGRAPHIC_DATA][DEMOGRAPHIC_DATA], [GEO…" at bounding box center [463, 274] width 257 height 19
click at [331, 272] on input "[GEOGRAPHIC_DATA][DEMOGRAPHIC_DATA] - [GEOGRAPHIC_DATA][DEMOGRAPHIC_DATA], [GEO…" at bounding box center [312, 273] width 37 height 37
checkbox input "true"
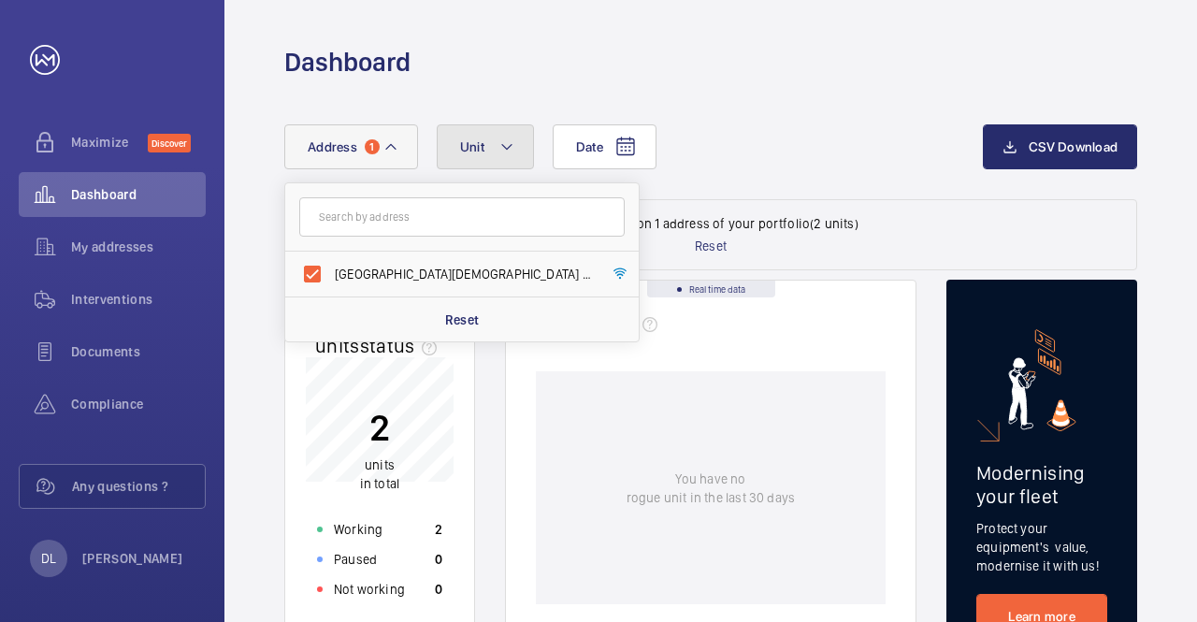
click at [502, 144] on mat-icon at bounding box center [506, 147] width 15 height 22
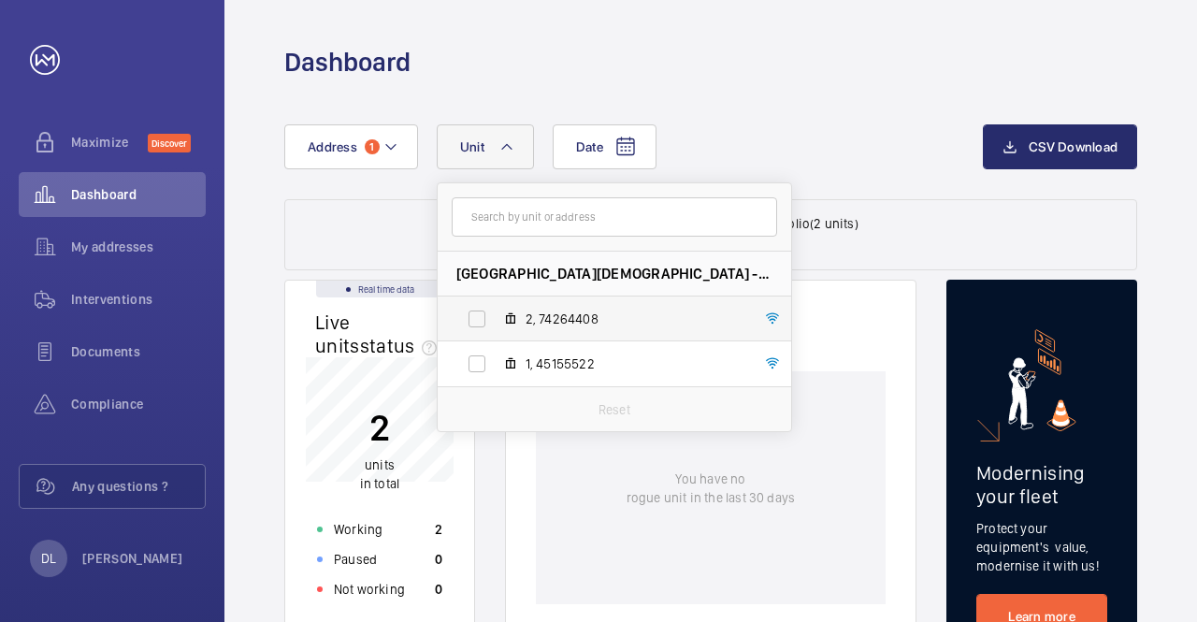
click at [569, 320] on span "2, 74264408" at bounding box center [633, 318] width 217 height 19
click at [496, 320] on input "2, 74264408" at bounding box center [476, 318] width 37 height 37
click at [569, 320] on span "2, 74264408" at bounding box center [633, 318] width 217 height 19
click at [496, 320] on input "2, 74264408" at bounding box center [476, 318] width 37 height 37
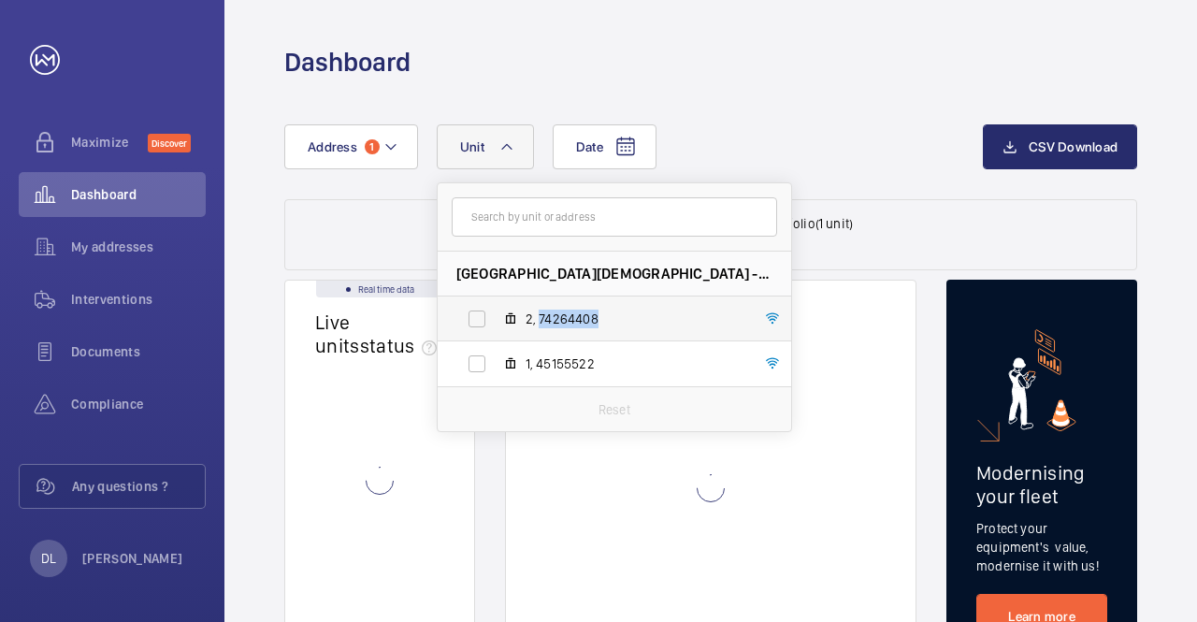
click at [569, 320] on span "2, 74264408" at bounding box center [633, 318] width 217 height 19
click at [496, 320] on input "2, 74264408" at bounding box center [476, 318] width 37 height 37
checkbox input "true"
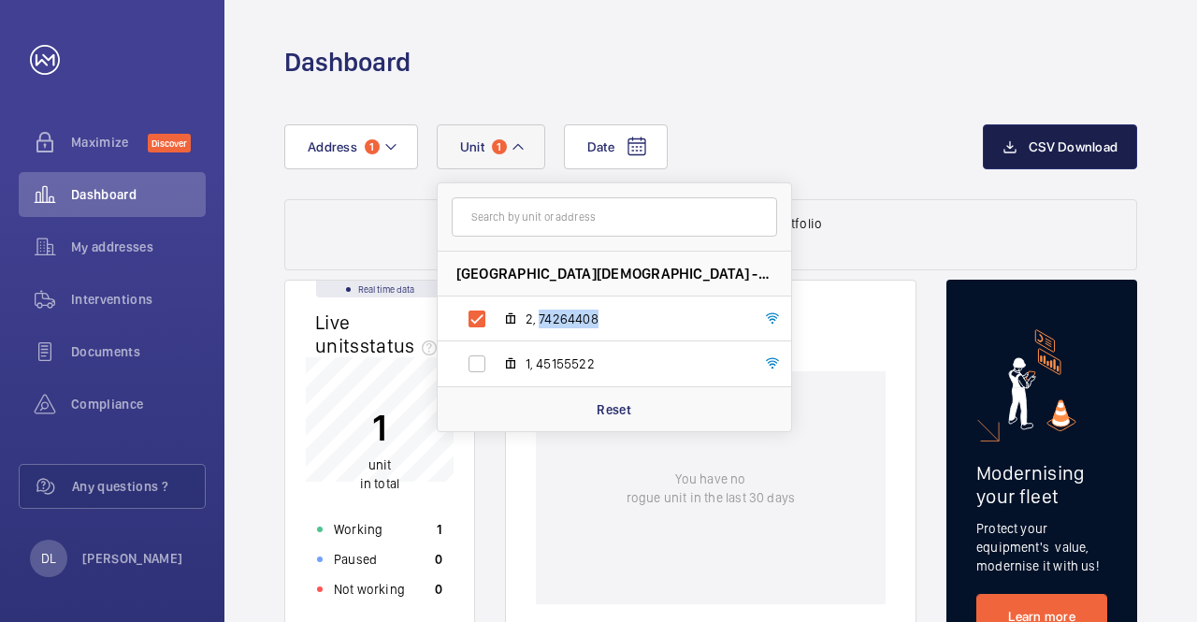
click at [1075, 144] on span "CSV Download" at bounding box center [1073, 146] width 89 height 15
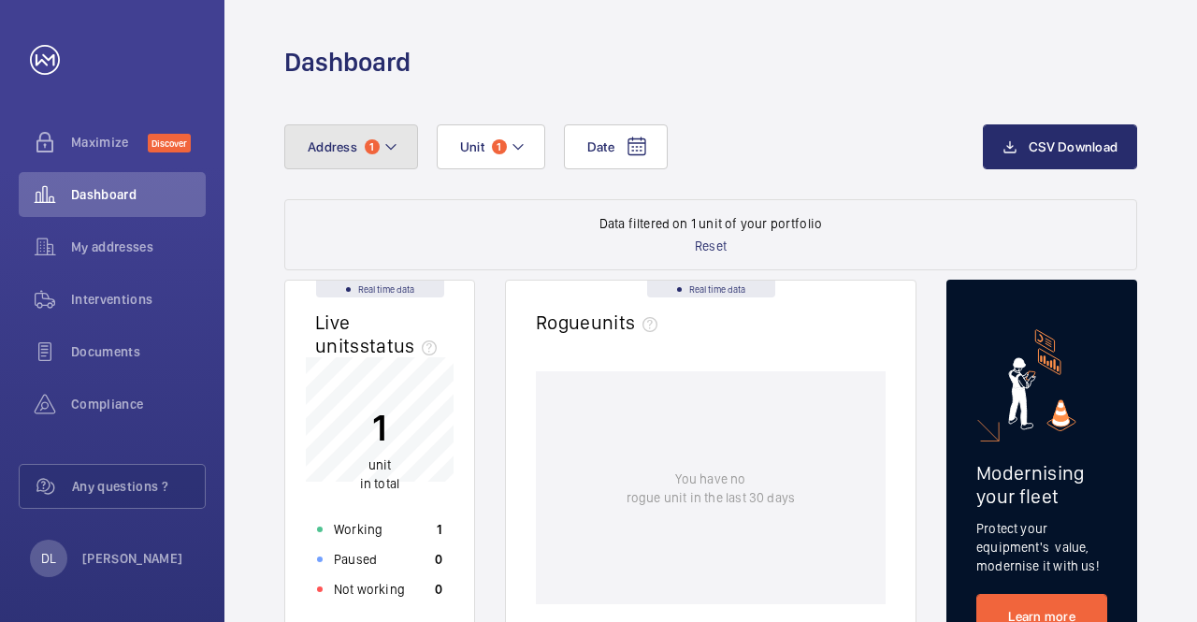
click at [393, 142] on mat-icon at bounding box center [390, 147] width 15 height 22
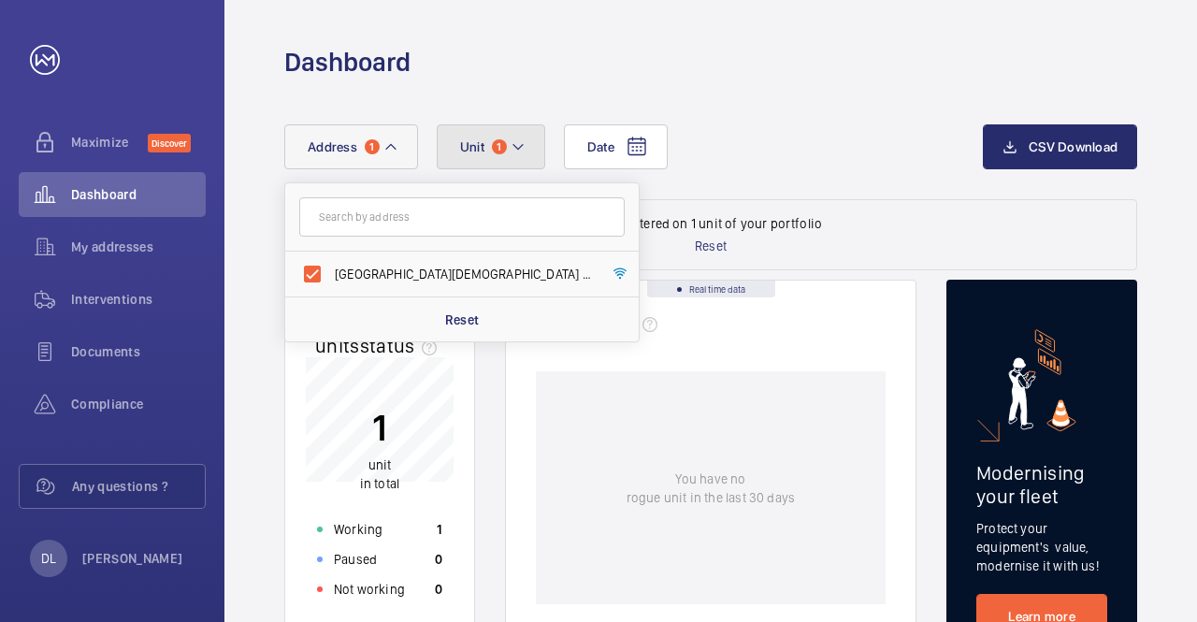
click at [515, 142] on mat-icon at bounding box center [518, 147] width 15 height 22
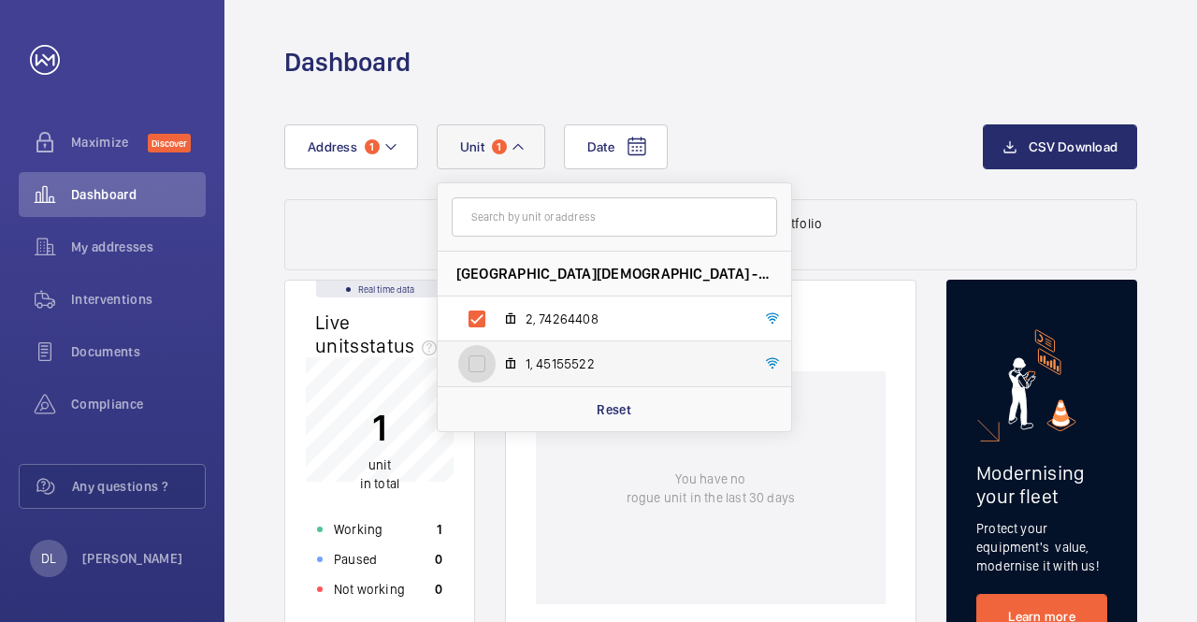
click at [476, 365] on input "1, 45155522" at bounding box center [476, 363] width 37 height 37
checkbox input "true"
click at [609, 497] on div "You have no rogue unit in the last 30 days" at bounding box center [711, 487] width 350 height 233
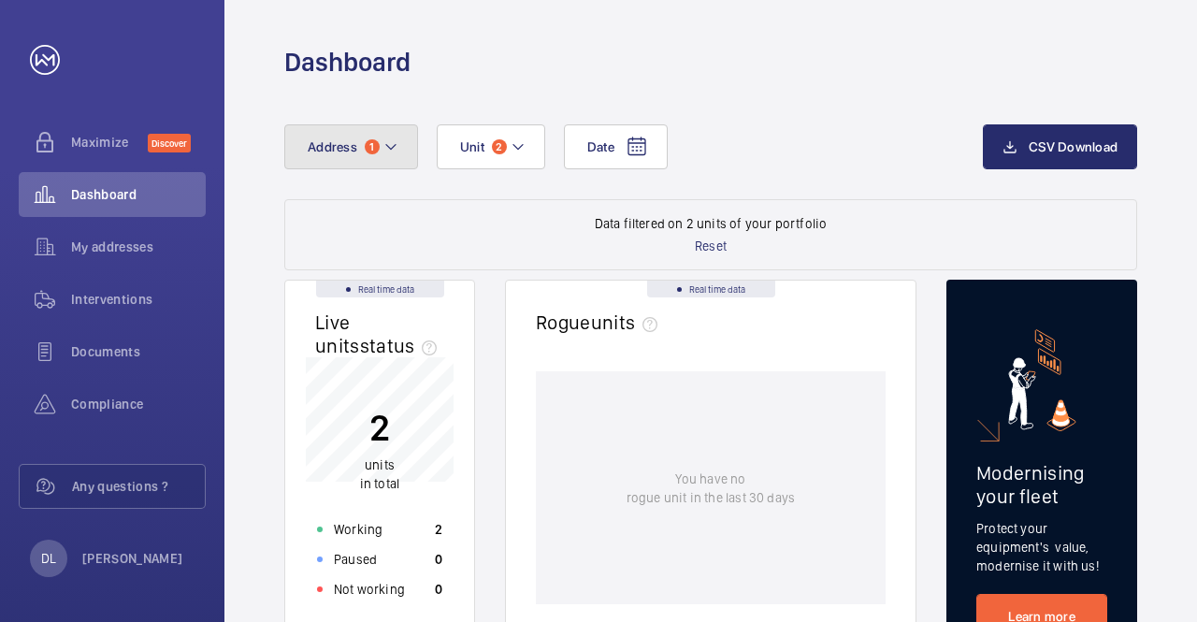
click at [394, 146] on mat-icon at bounding box center [390, 147] width 15 height 22
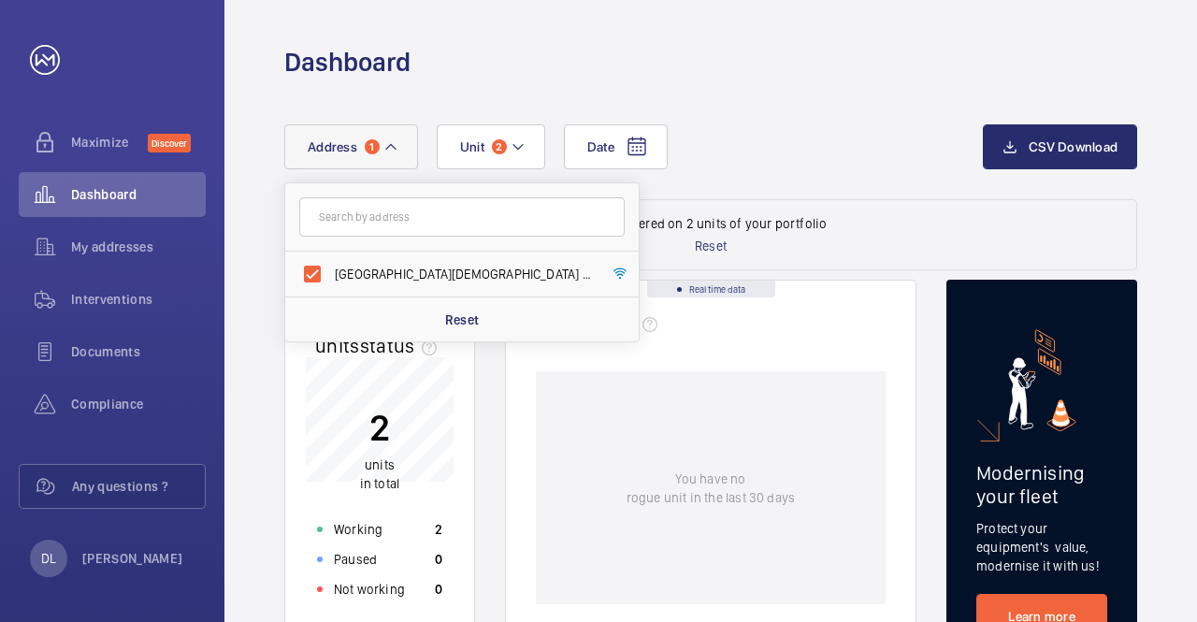
click at [623, 490] on div "You have no rogue unit in the last 30 days" at bounding box center [711, 487] width 350 height 233
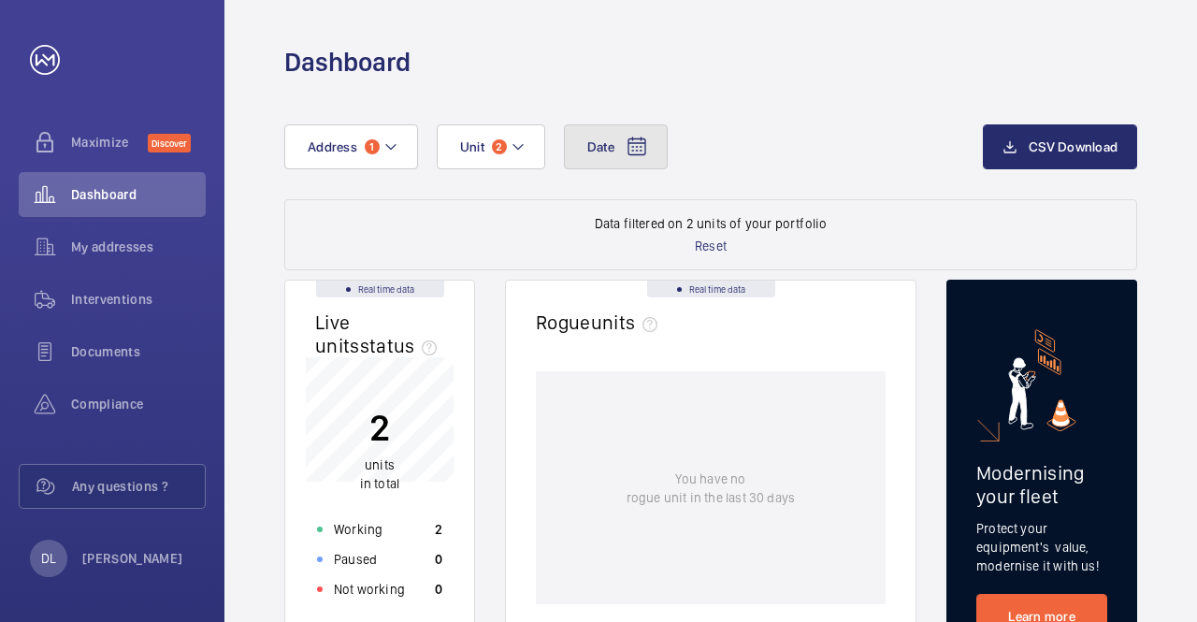
click at [634, 165] on button "Date" at bounding box center [616, 146] width 104 height 45
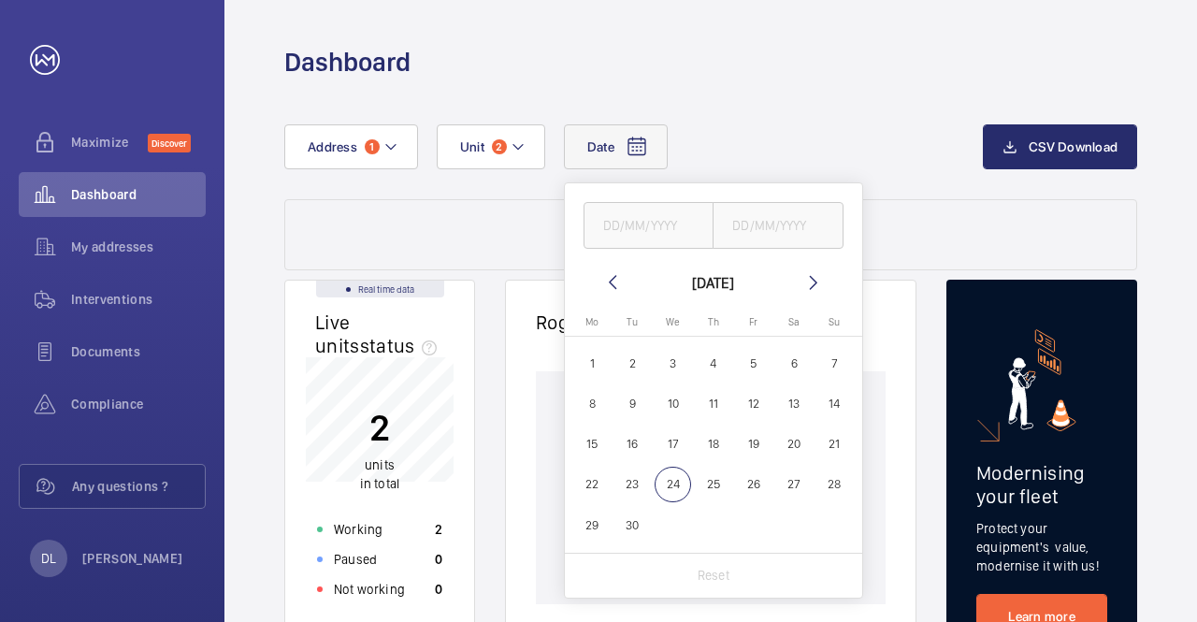
click at [610, 281] on mat-icon at bounding box center [612, 282] width 22 height 22
click at [670, 226] on input "text" at bounding box center [648, 225] width 131 height 47
click at [613, 282] on mat-icon at bounding box center [612, 282] width 22 height 22
click at [635, 362] on span "1" at bounding box center [632, 363] width 36 height 36
type input "[DATE]"
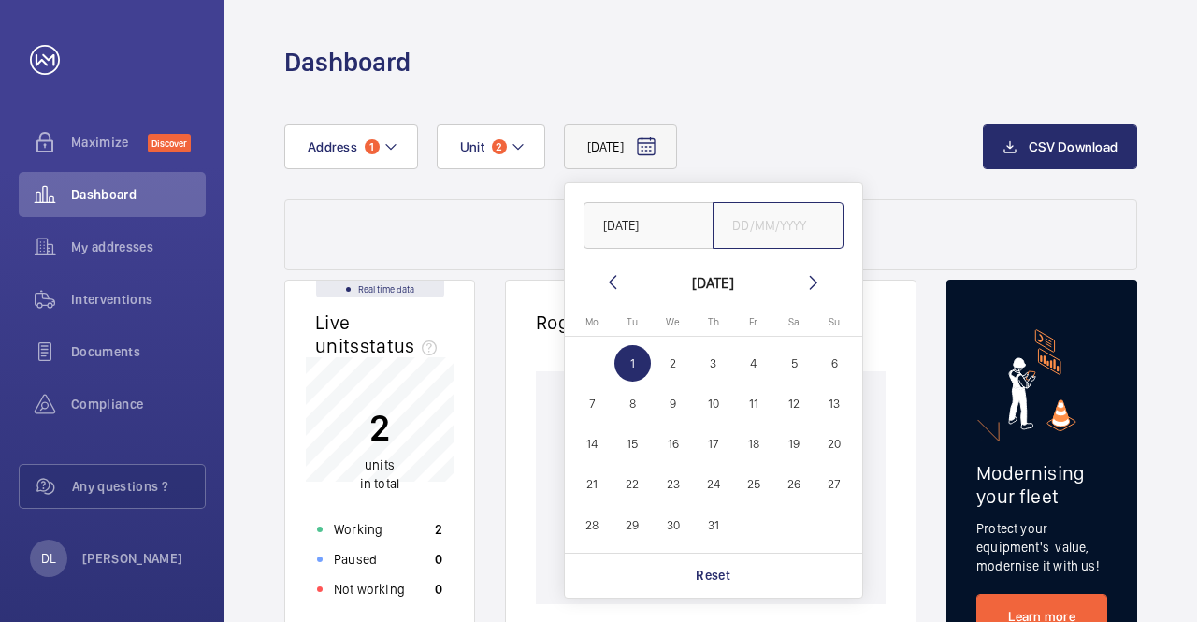
click at [791, 228] on input "text" at bounding box center [777, 225] width 131 height 47
click at [814, 285] on mat-icon at bounding box center [813, 282] width 22 height 22
click at [814, 284] on mat-icon at bounding box center [813, 282] width 22 height 22
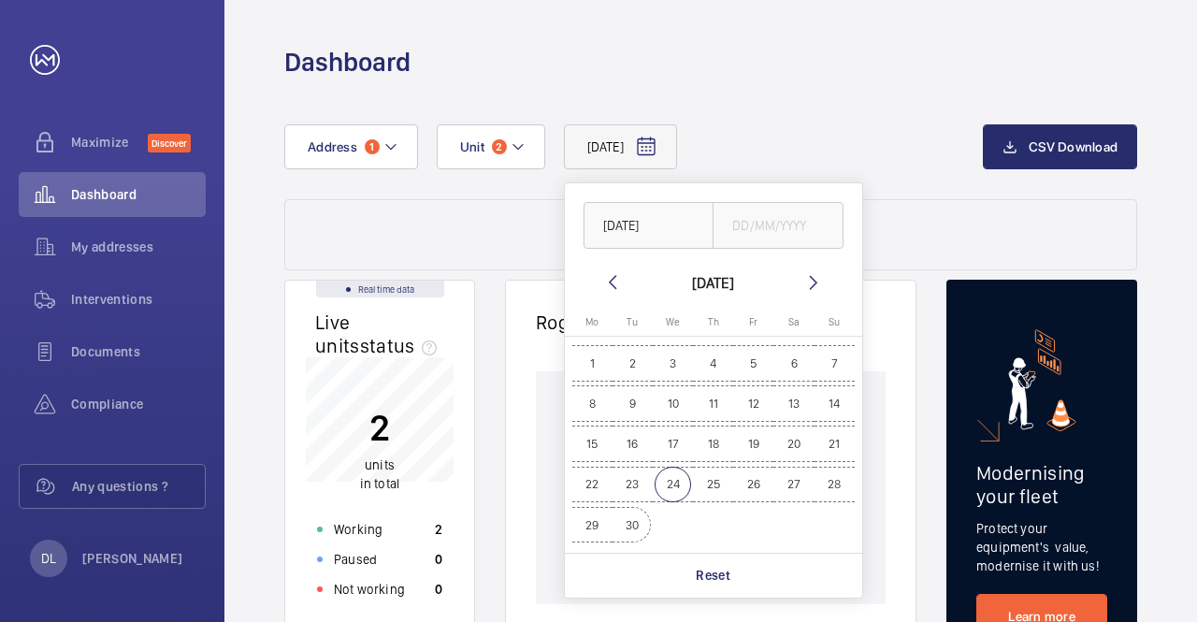
click at [634, 525] on span "30" at bounding box center [632, 525] width 36 height 36
type input "[DATE]"
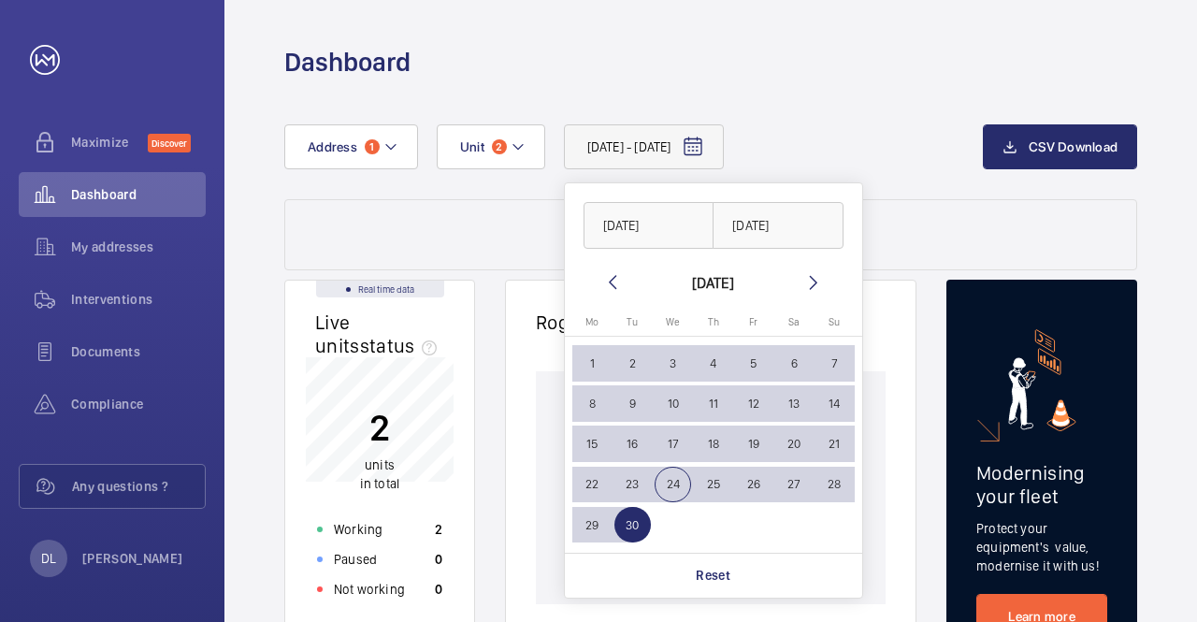
click at [906, 241] on wm-front-dashboard-filters-results "Data filtered on 2 units of your portfolio Reset" at bounding box center [710, 234] width 853 height 71
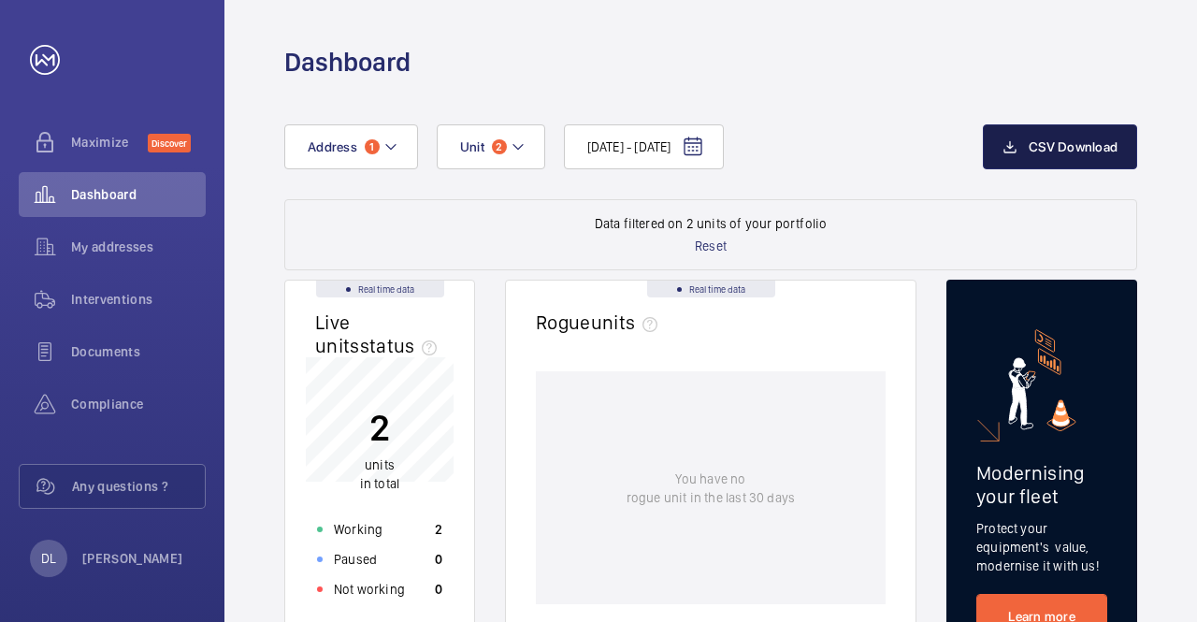
click at [1065, 151] on span "CSV Download" at bounding box center [1073, 146] width 89 height 15
click at [878, 245] on wm-front-dashboard-filters-results "Data filtered on 2 units of your portfolio Reset" at bounding box center [710, 234] width 853 height 71
